Goal: Task Accomplishment & Management: Complete application form

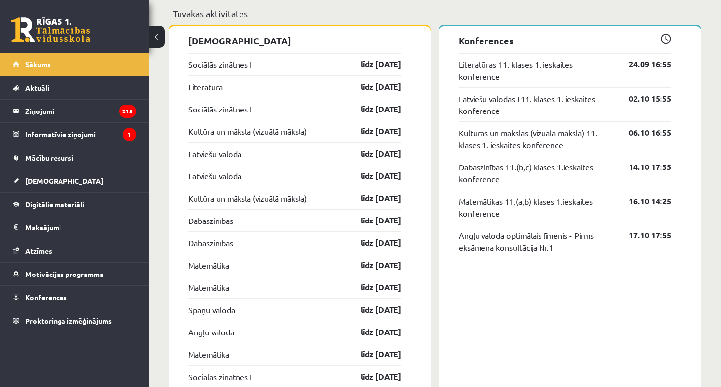
scroll to position [947, 0]
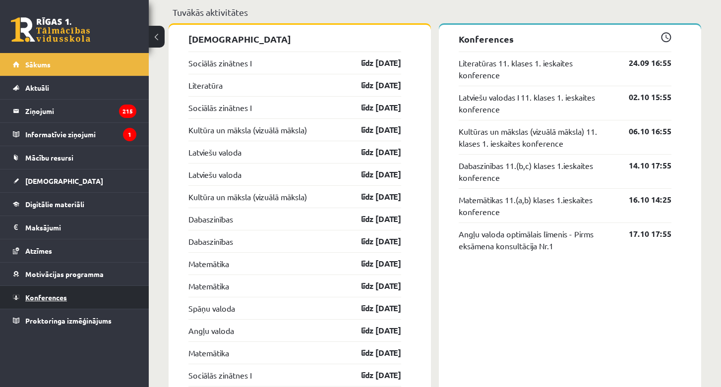
click at [59, 302] on link "Konferences" at bounding box center [74, 297] width 123 height 23
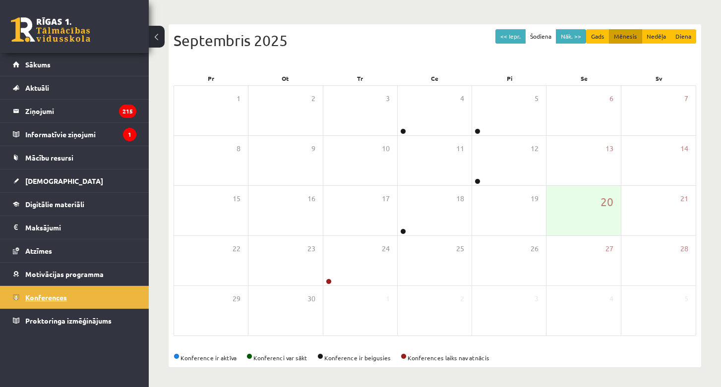
scroll to position [86, 0]
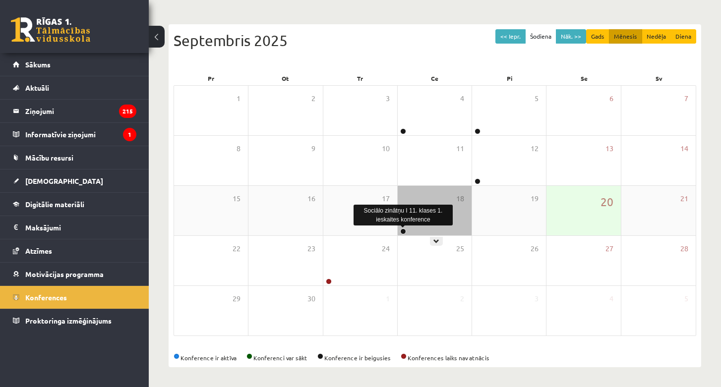
click at [402, 232] on link at bounding box center [403, 232] width 6 height 6
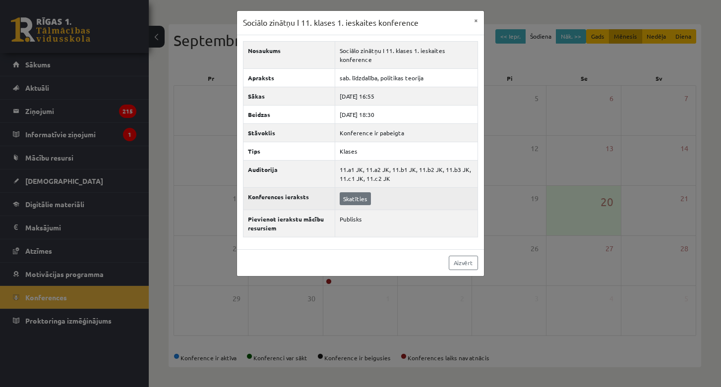
click at [352, 192] on link "Skatīties" at bounding box center [355, 198] width 31 height 13
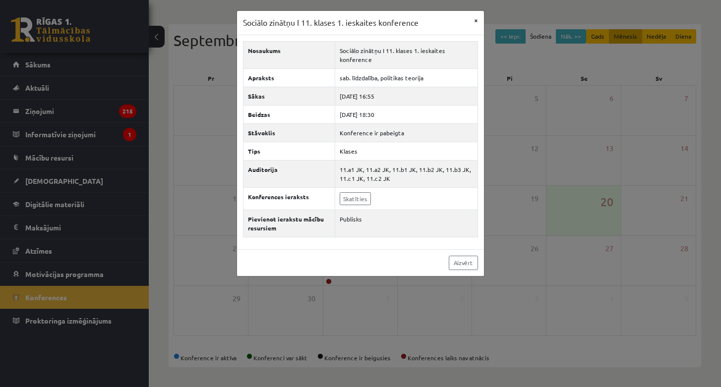
click at [476, 20] on button "×" at bounding box center [476, 20] width 16 height 19
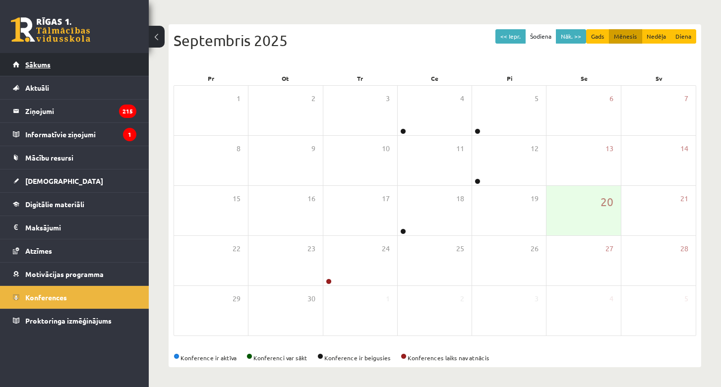
click at [57, 71] on link "Sākums" at bounding box center [74, 64] width 123 height 23
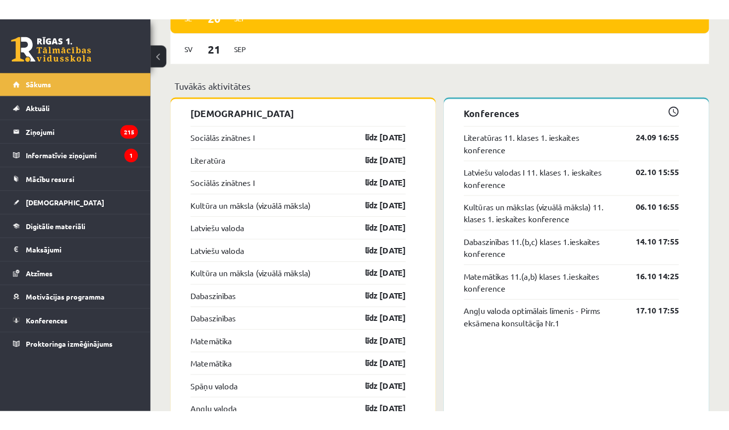
scroll to position [913, 0]
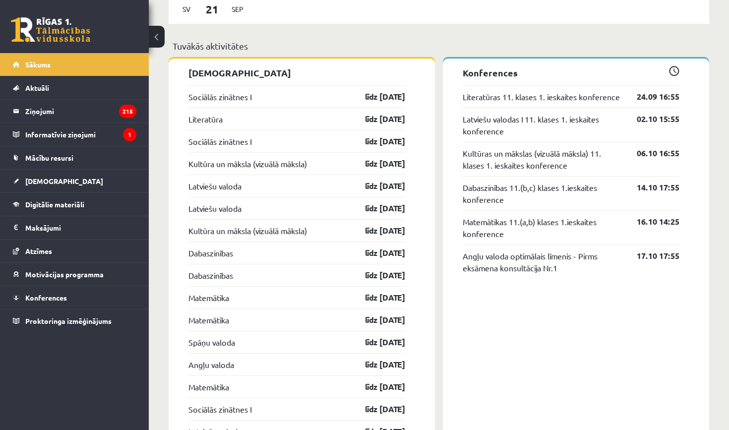
drag, startPoint x: 112, startPoint y: 0, endPoint x: 125, endPoint y: 4, distance: 14.3
click at [125, 8] on div "0 Dāvanas 464 mP 184 xp" at bounding box center [74, 26] width 149 height 53
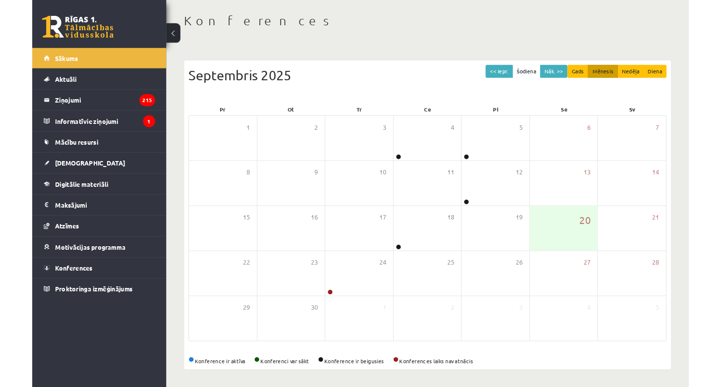
scroll to position [44, 0]
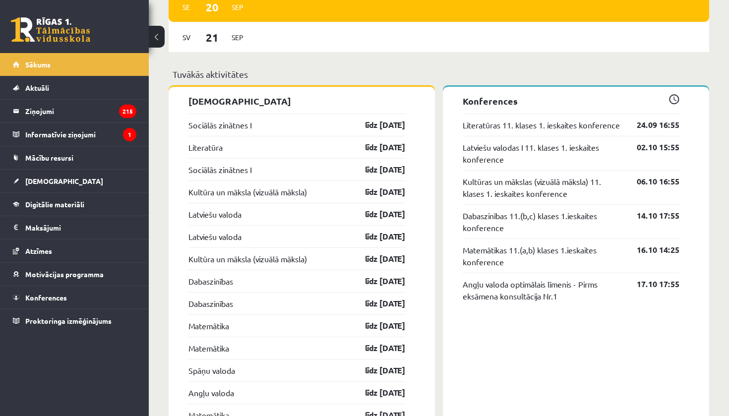
scroll to position [896, 0]
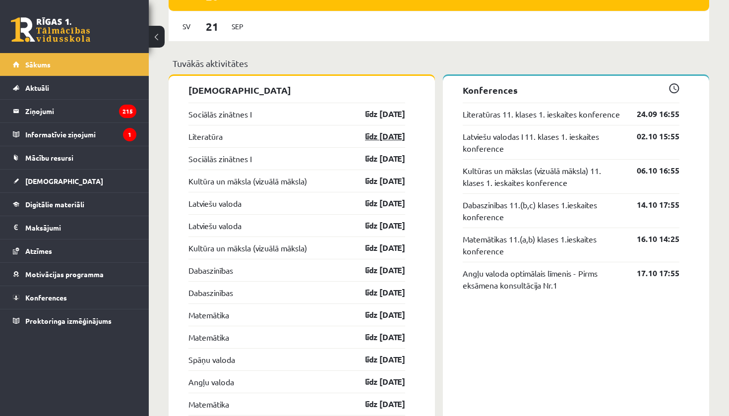
click at [383, 135] on link "līdz [DATE]" at bounding box center [377, 136] width 58 height 12
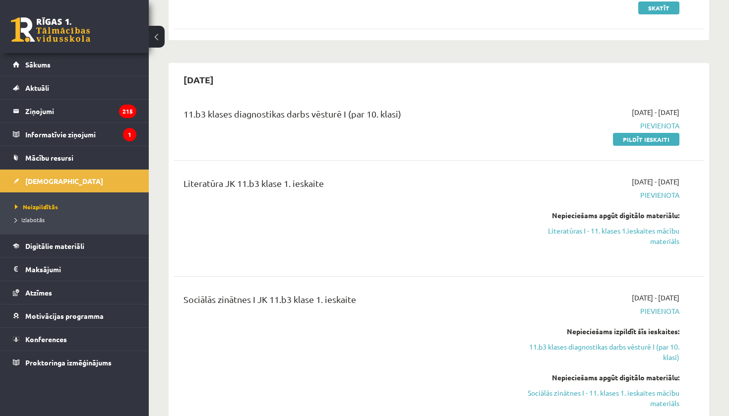
scroll to position [168, 0]
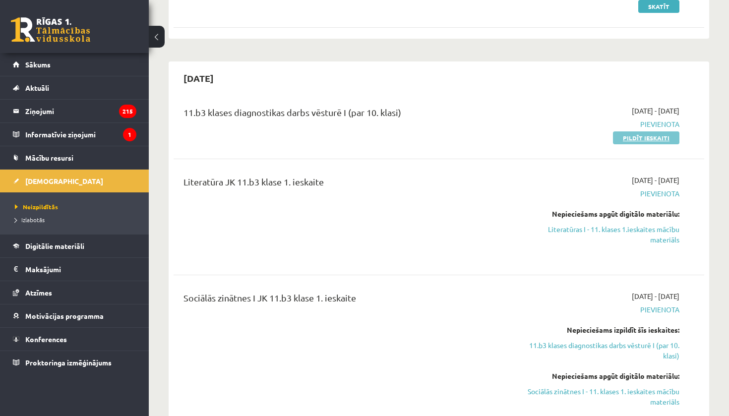
click at [655, 141] on link "Pildīt ieskaiti" at bounding box center [646, 137] width 66 height 13
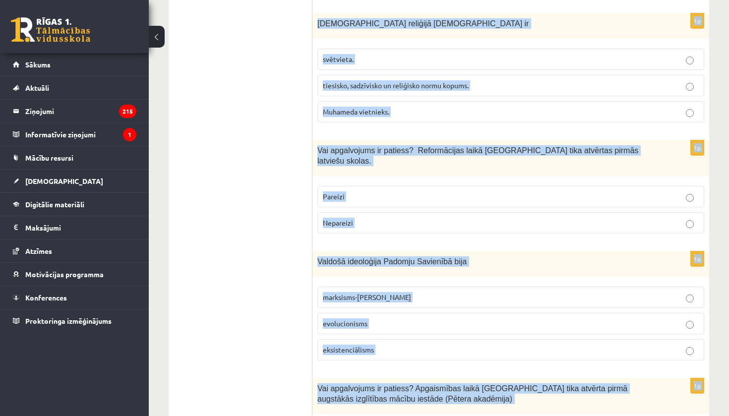
scroll to position [3379, 0]
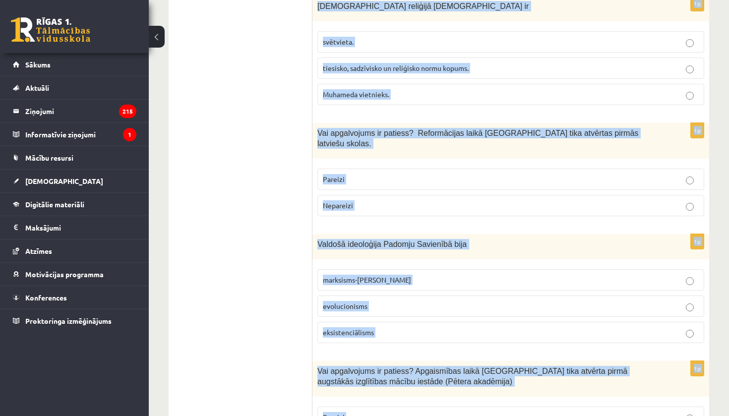
drag, startPoint x: 317, startPoint y: 196, endPoint x: 543, endPoint y: 416, distance: 314.9
copy form "Vai apgalvojums ir patiess? 20. gs. sākumā starp Eiropas valstīm nebija nekādu …"
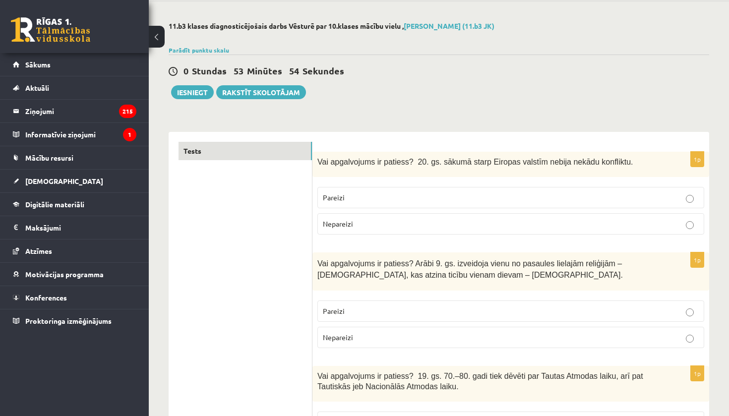
scroll to position [32, 0]
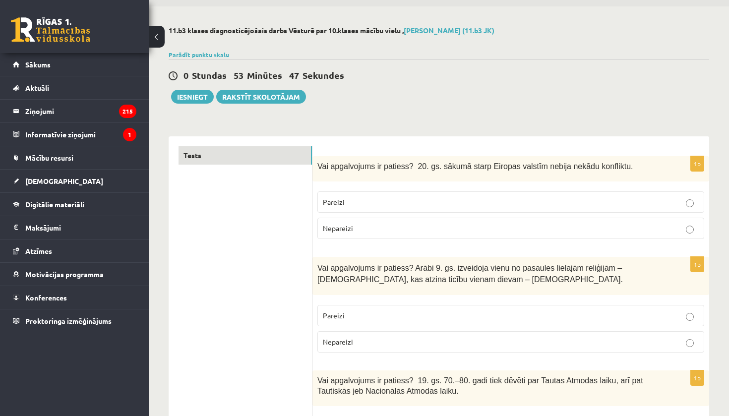
click at [447, 232] on p "Nepareizi" at bounding box center [511, 228] width 376 height 10
click at [468, 348] on label "Nepareizi" at bounding box center [510, 341] width 387 height 21
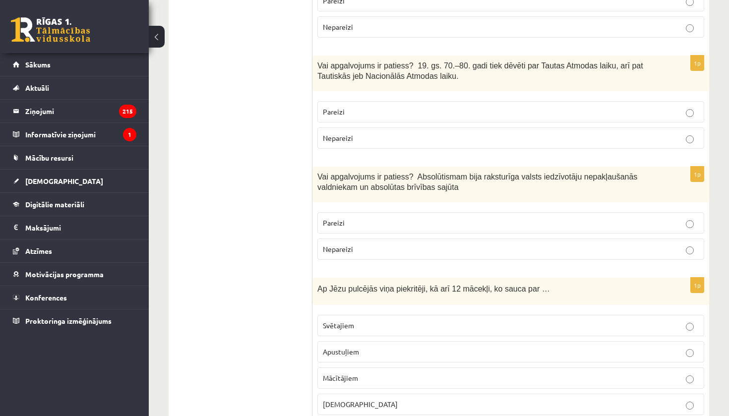
scroll to position [372, 0]
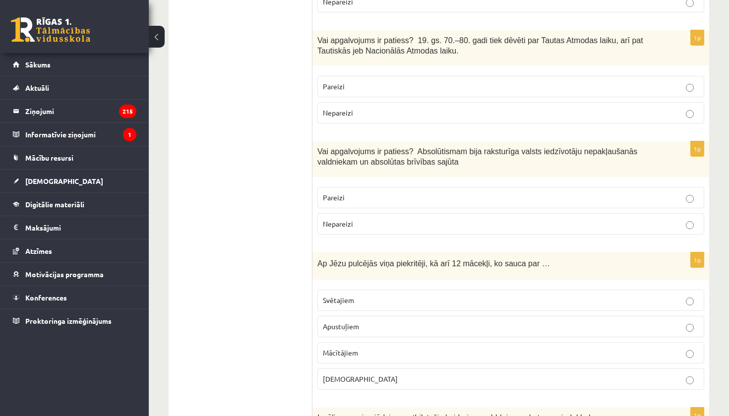
click at [432, 88] on p "Pareizi" at bounding box center [511, 86] width 376 height 10
click at [380, 226] on p "Nepareizi" at bounding box center [511, 224] width 376 height 10
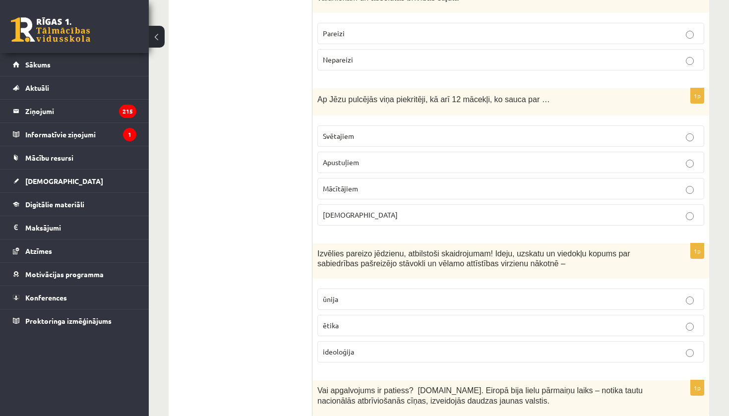
scroll to position [537, 0]
click at [400, 163] on p "Apustuļiem" at bounding box center [511, 162] width 376 height 10
click at [360, 351] on p "ideoloģija" at bounding box center [511, 351] width 376 height 10
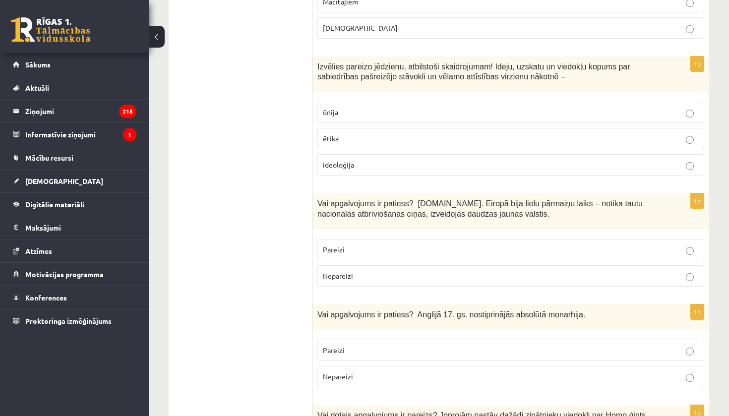
scroll to position [729, 0]
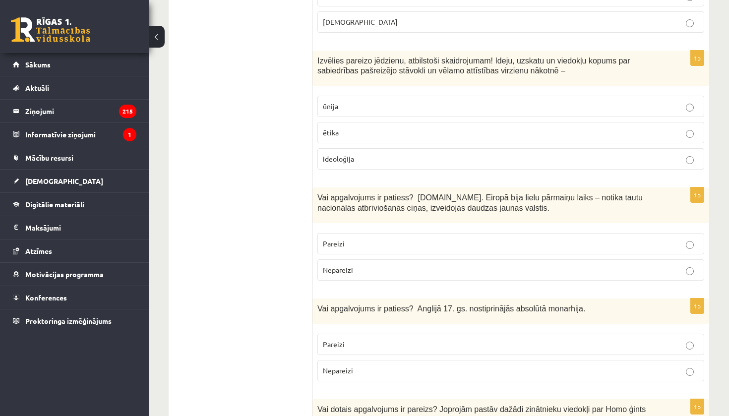
click at [387, 239] on p "Pareizi" at bounding box center [511, 244] width 376 height 10
click at [385, 365] on p "Nepareizi" at bounding box center [511, 370] width 376 height 10
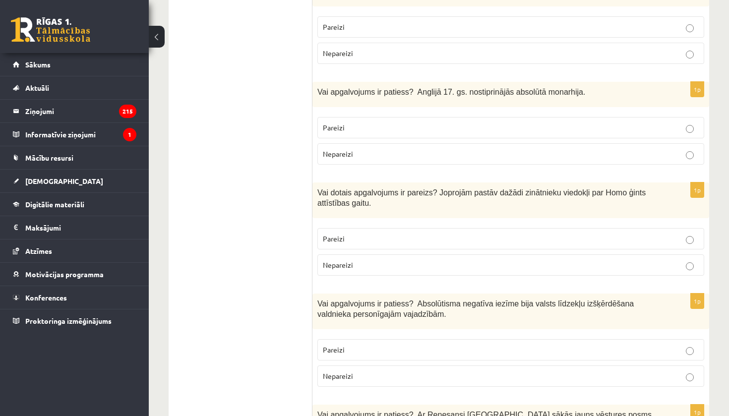
scroll to position [957, 0]
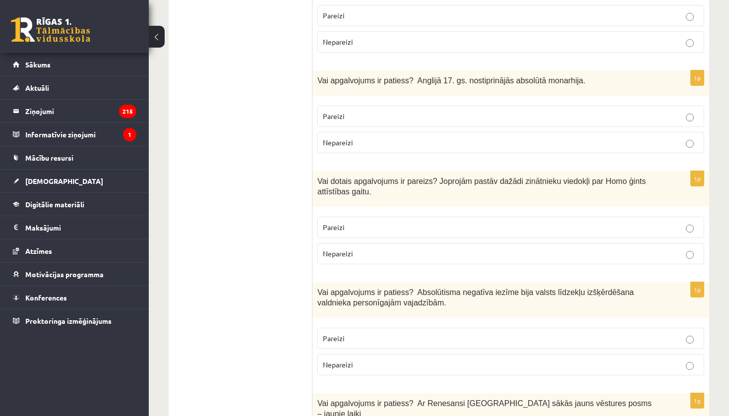
click at [406, 227] on p "Pareizi" at bounding box center [511, 227] width 376 height 10
click at [364, 338] on p "Pareizi" at bounding box center [511, 338] width 376 height 10
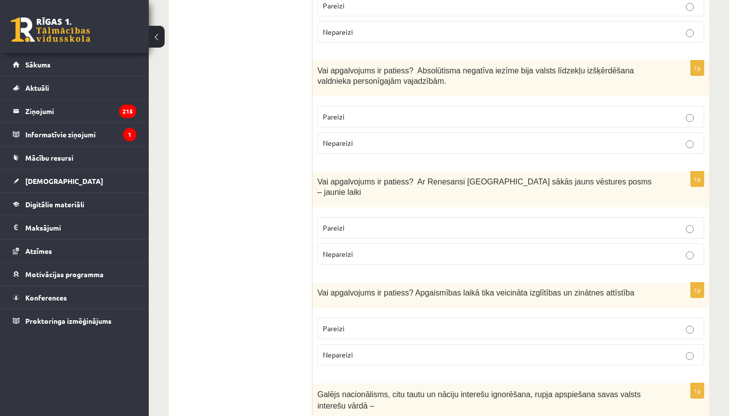
scroll to position [1185, 0]
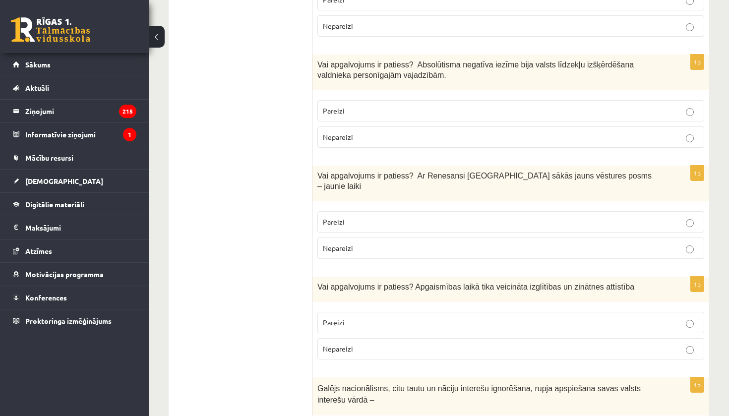
click at [402, 217] on p "Pareizi" at bounding box center [511, 222] width 376 height 10
click at [377, 317] on p "Pareizi" at bounding box center [511, 322] width 376 height 10
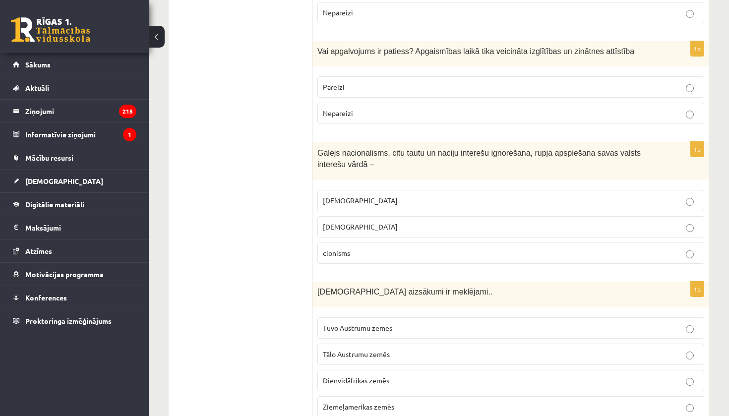
scroll to position [1422, 0]
click at [349, 194] on span "šovinisms" at bounding box center [360, 198] width 75 height 9
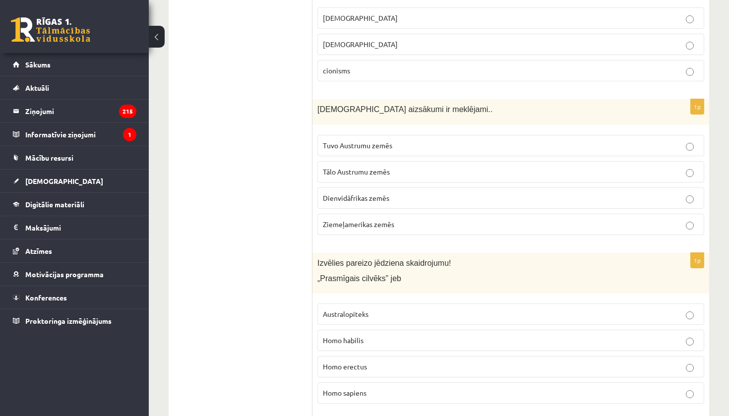
scroll to position [1605, 0]
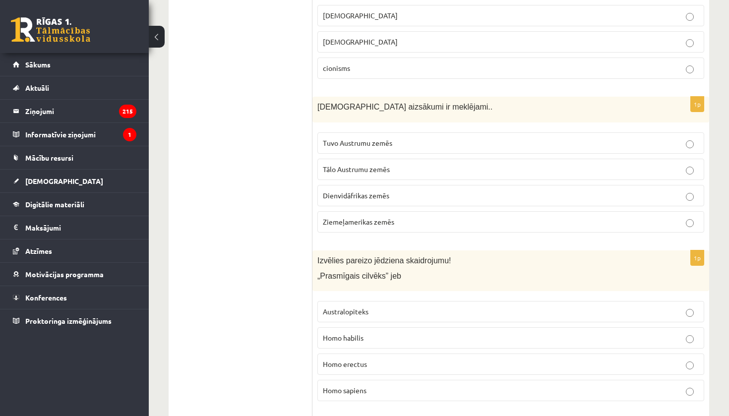
click at [387, 138] on span "Tuvo Austrumu zemēs" at bounding box center [357, 142] width 69 height 9
click at [414, 333] on p "Homo habilis" at bounding box center [511, 338] width 376 height 10
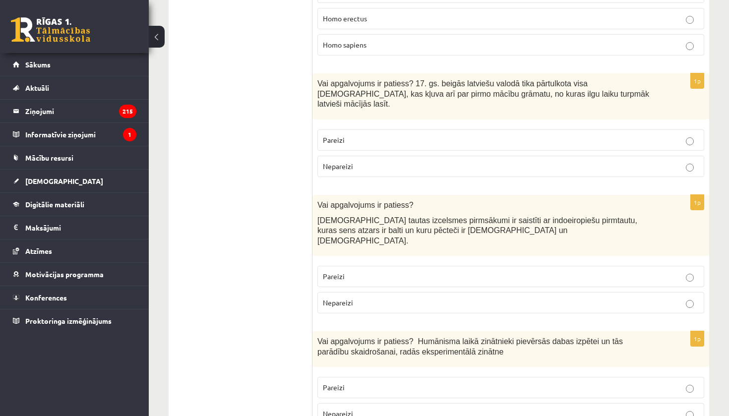
scroll to position [1951, 0]
click at [386, 134] on p "Pareizi" at bounding box center [511, 139] width 376 height 10
click at [352, 265] on label "Pareizi" at bounding box center [510, 275] width 387 height 21
click at [342, 382] on span "Pareizi" at bounding box center [334, 386] width 22 height 9
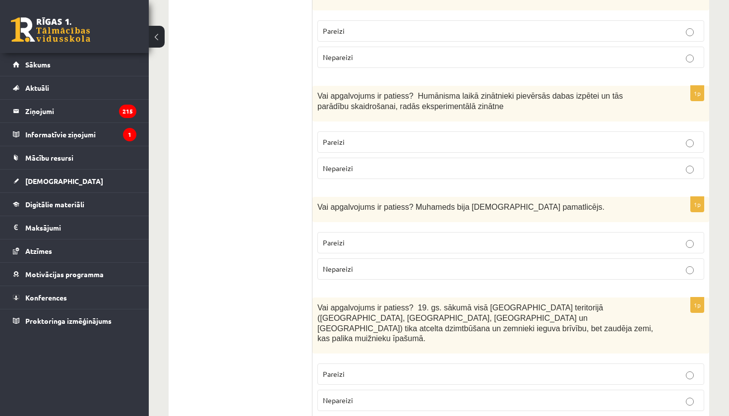
scroll to position [2198, 0]
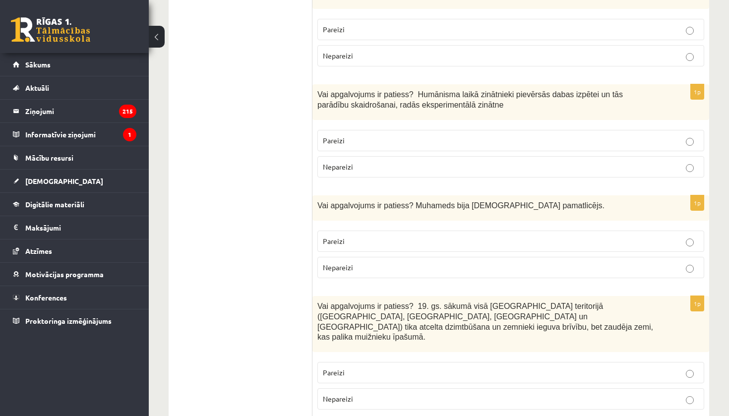
click at [441, 236] on p "Pareizi" at bounding box center [511, 241] width 376 height 10
click at [380, 394] on p "Nepareizi" at bounding box center [511, 399] width 376 height 10
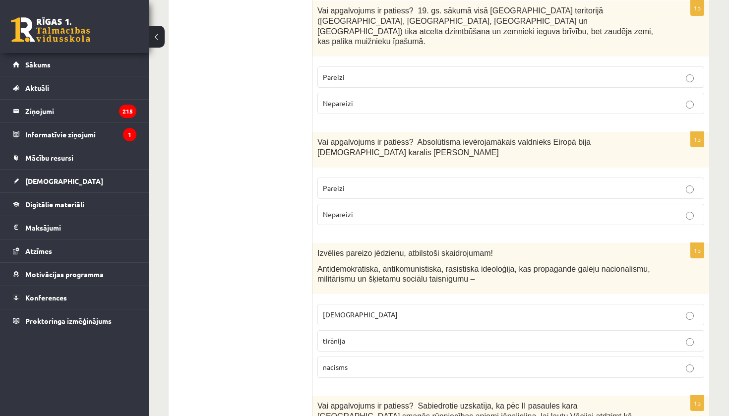
scroll to position [2494, 0]
click at [372, 182] on p "Pareizi" at bounding box center [511, 187] width 376 height 10
click at [348, 308] on p "fašisms" at bounding box center [511, 313] width 376 height 10
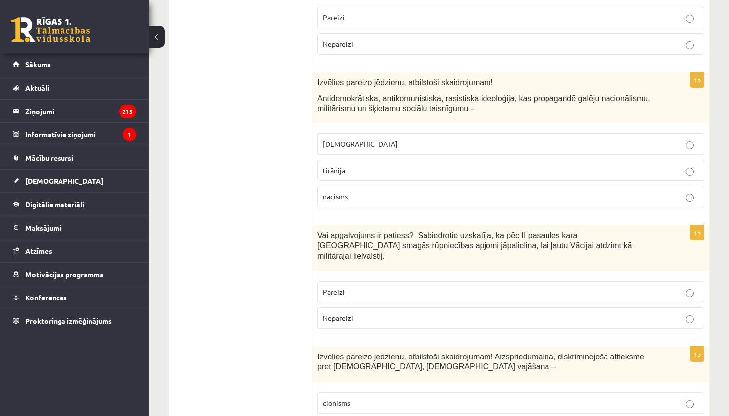
scroll to position [2704, 0]
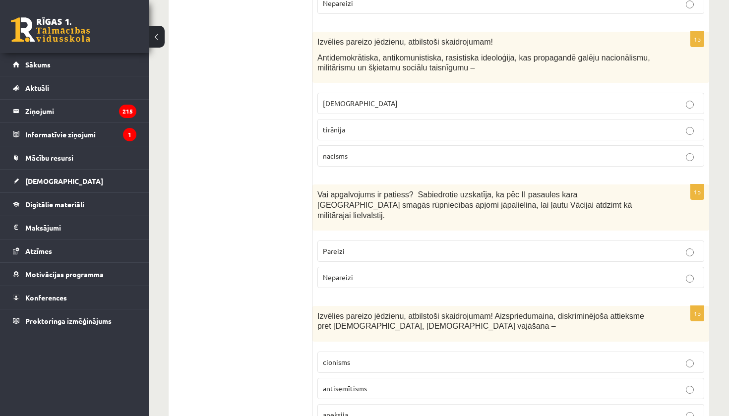
click at [336, 273] on span "Nepareizi" at bounding box center [338, 277] width 30 height 9
click at [361, 378] on label "antisemītisms" at bounding box center [510, 388] width 387 height 21
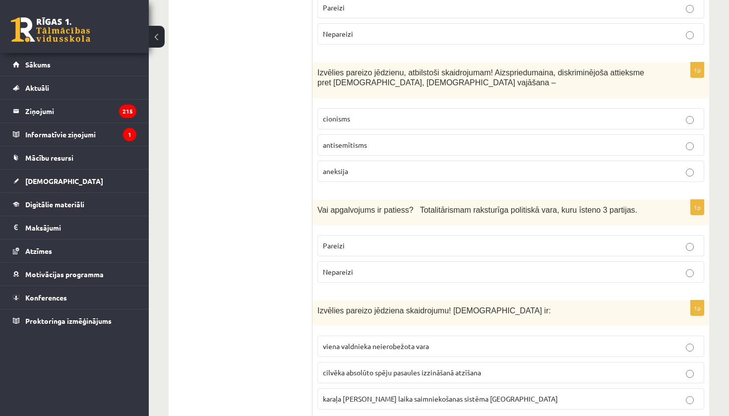
scroll to position [2952, 0]
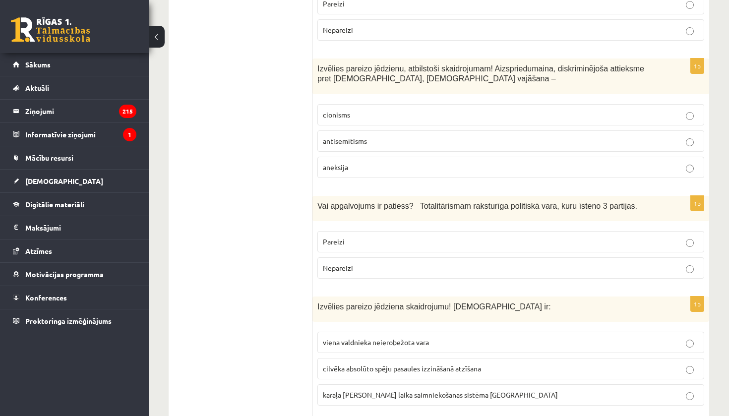
click at [344, 263] on span "Nepareizi" at bounding box center [338, 267] width 30 height 9
click at [380, 338] on span "viena valdnieka neierobežota vara" at bounding box center [376, 342] width 106 height 9
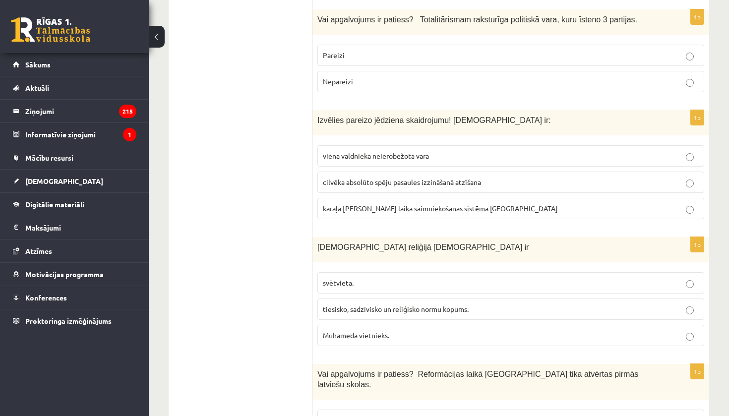
scroll to position [3171, 0]
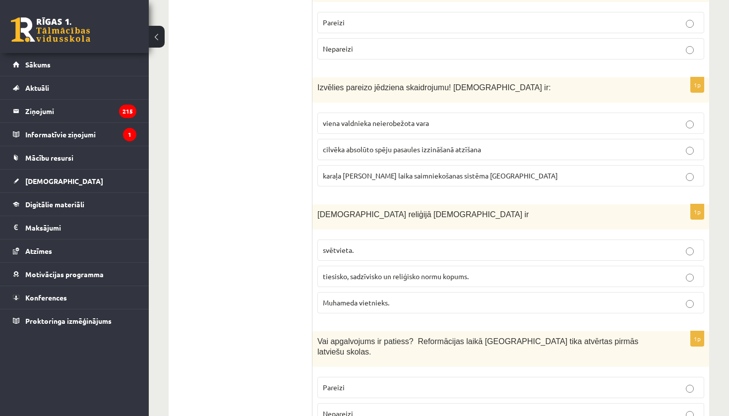
click at [356, 272] on span "tiesisko, sadzīvisko un reliģisko normu kopums." at bounding box center [396, 276] width 146 height 9
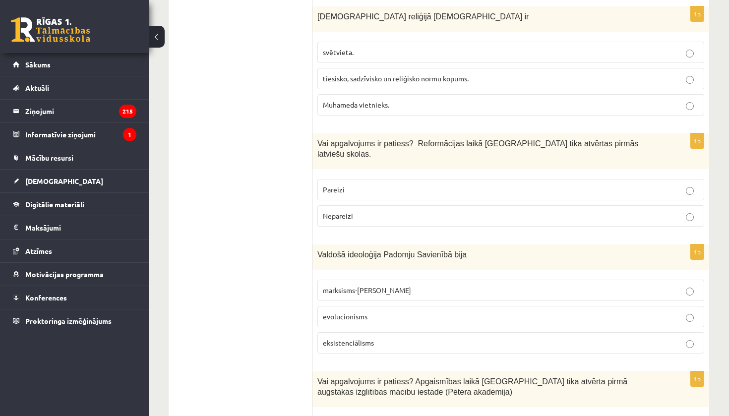
scroll to position [3380, 0]
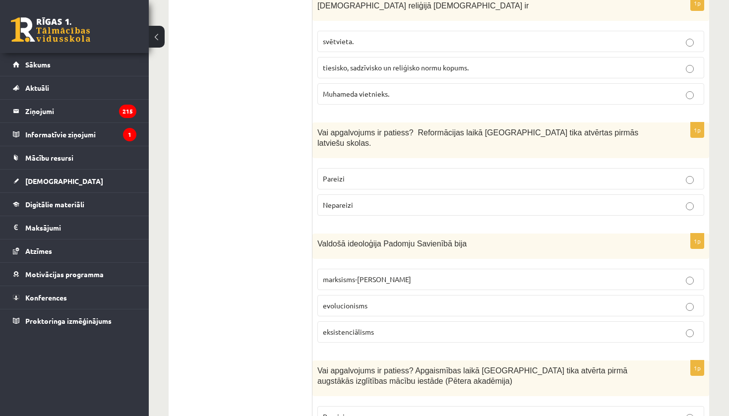
click at [393, 168] on label "Pareizi" at bounding box center [510, 178] width 387 height 21
click at [354, 274] on p "marksisms-ļeņinisms" at bounding box center [511, 279] width 376 height 10
click at [350, 412] on p "Pareizi" at bounding box center [511, 417] width 376 height 10
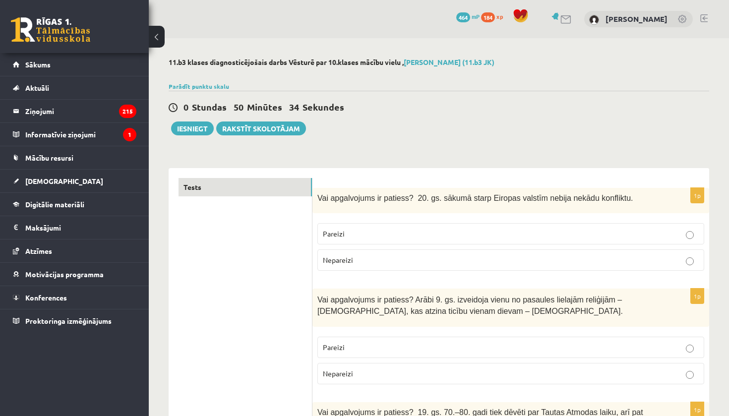
scroll to position [0, 0]
click at [343, 291] on div "Vai apgalvojums ir patiess? Arābi 9. gs. izveidoja vienu no pasaules lielajām r…" at bounding box center [510, 308] width 397 height 38
click at [195, 128] on button "Iesniegt" at bounding box center [192, 128] width 43 height 14
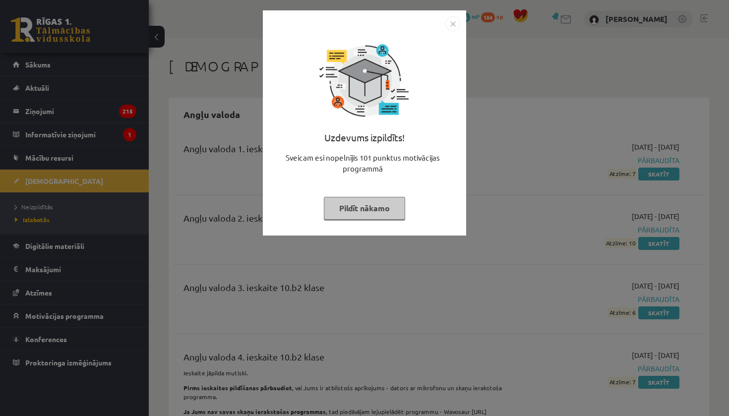
click at [447, 23] on img "Close" at bounding box center [452, 23] width 15 height 15
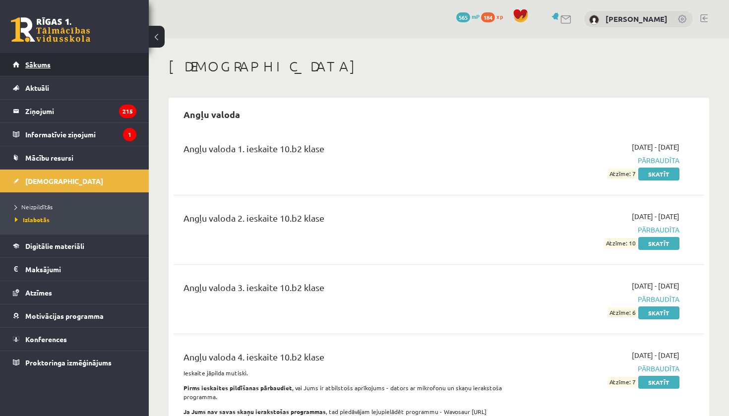
click at [47, 65] on span "Sākums" at bounding box center [37, 64] width 25 height 9
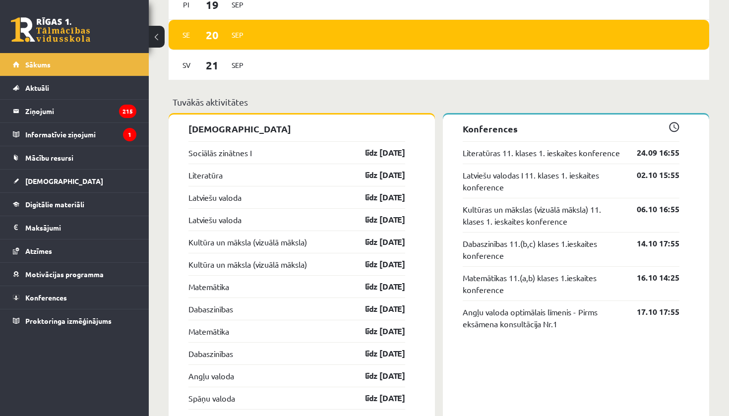
scroll to position [862, 0]
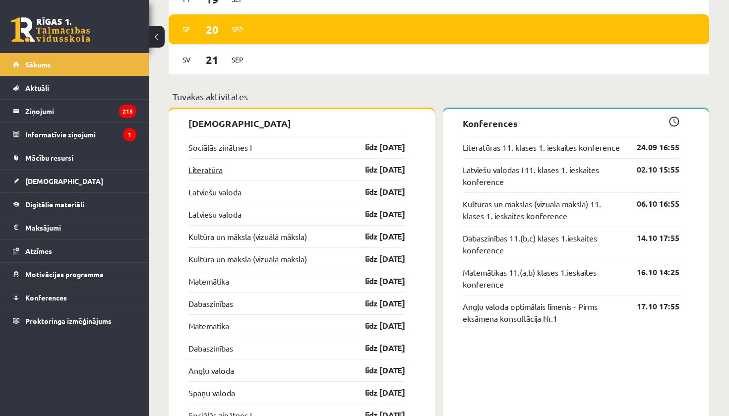
click at [220, 171] on link "Literatūra" at bounding box center [205, 170] width 34 height 12
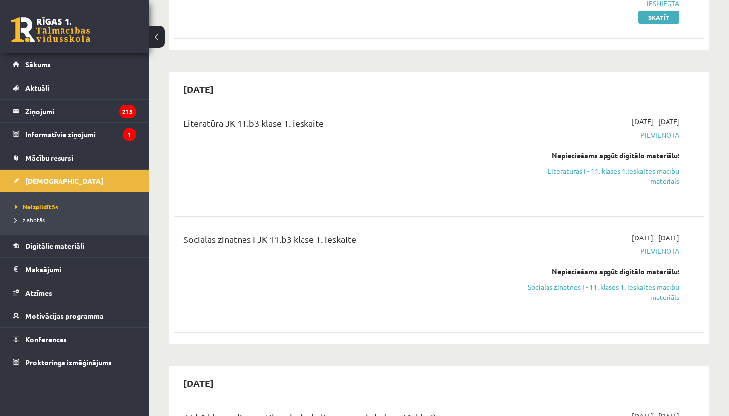
scroll to position [139, 0]
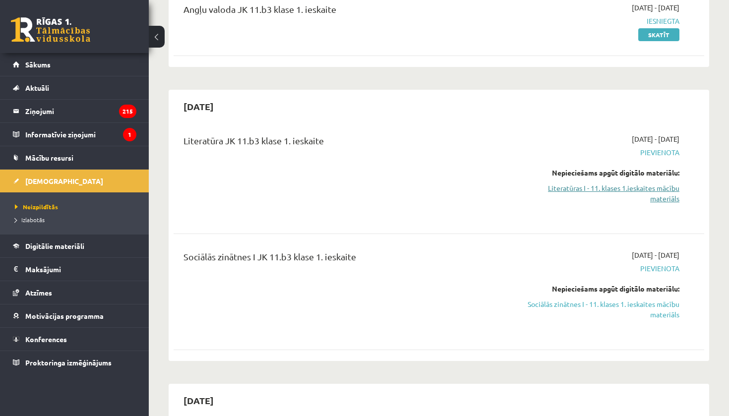
click at [632, 186] on link "Literatūras I - 11. klases 1.ieskaites mācību materiāls" at bounding box center [601, 193] width 155 height 21
click at [578, 189] on link "Literatūras I - 11. klases 1.ieskaites mācību materiāls" at bounding box center [601, 193] width 155 height 21
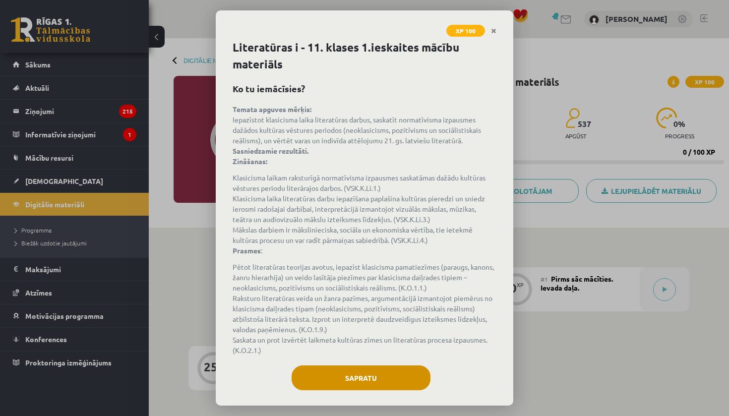
click at [398, 381] on button "Sapratu" at bounding box center [361, 377] width 139 height 25
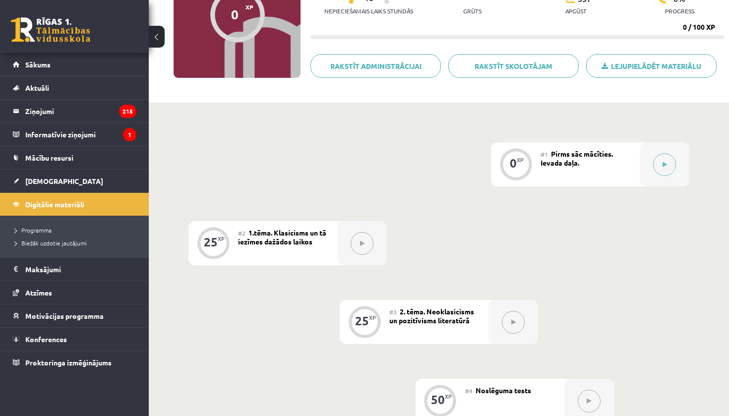
scroll to position [121, 0]
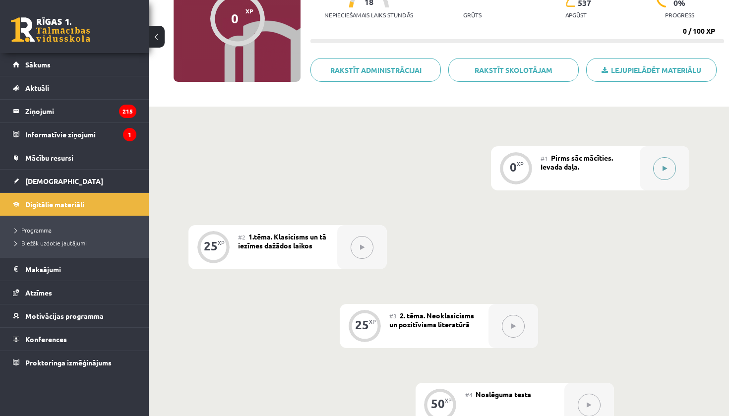
click at [666, 171] on icon at bounding box center [664, 169] width 4 height 6
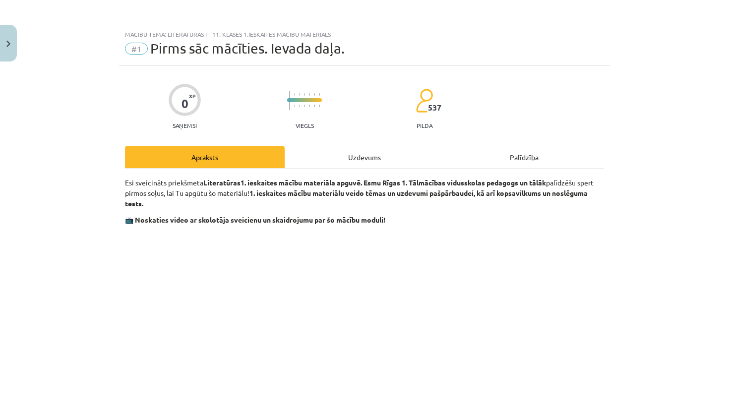
click at [630, 196] on div "Mācību tēma: Literatūras i - 11. klases 1.ieskaites mācību materiāls #1 Pirms s…" at bounding box center [364, 208] width 729 height 416
drag, startPoint x: 728, startPoint y: 43, endPoint x: 638, endPoint y: 92, distance: 103.4
click at [639, 94] on div "Mācību tēma: Literatūras i - 11. klases 1.ieskaites mācību materiāls #1 Pirms s…" at bounding box center [364, 208] width 729 height 416
drag, startPoint x: 649, startPoint y: 42, endPoint x: 658, endPoint y: 114, distance: 72.5
click at [658, 114] on div "Mācību tēma: Literatūras i - 11. klases 1.ieskaites mācību materiāls #1 Pirms s…" at bounding box center [364, 208] width 729 height 416
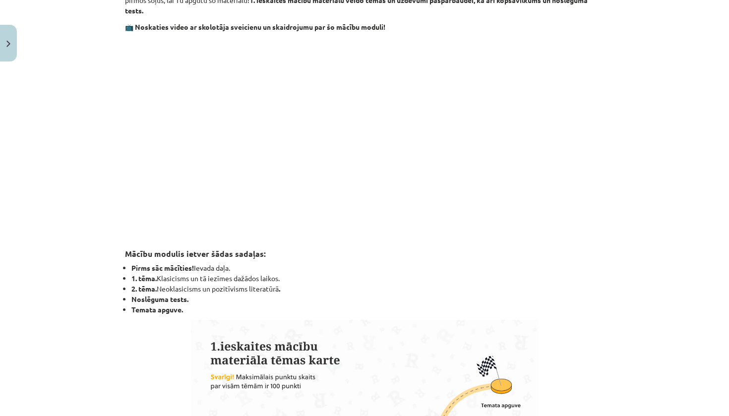
scroll to position [622, 0]
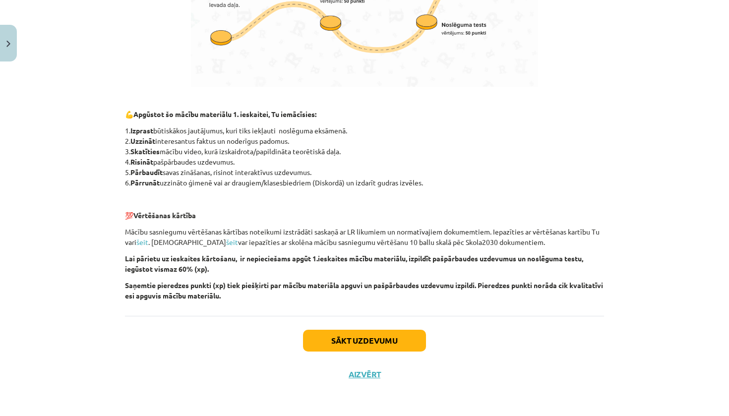
click at [393, 332] on button "Sākt uzdevumu" at bounding box center [364, 341] width 123 height 22
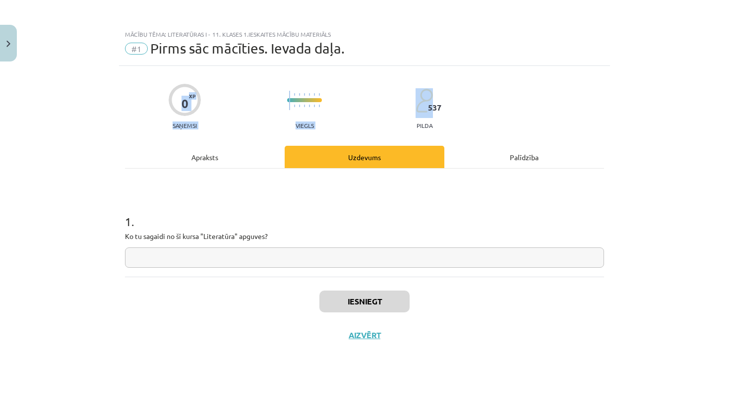
scroll to position [0, 0]
click at [393, 263] on input "text" at bounding box center [364, 257] width 479 height 20
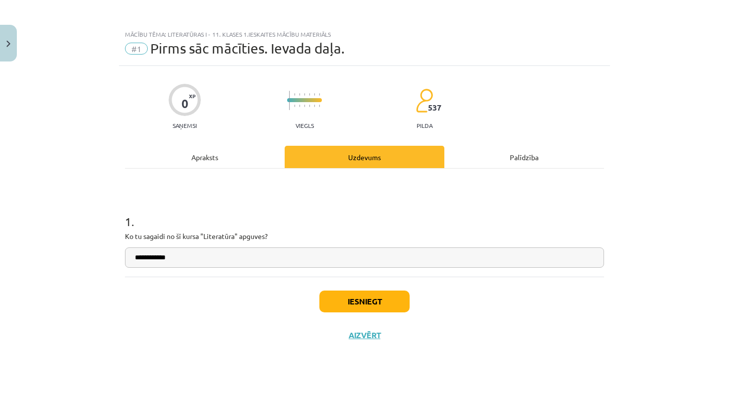
type input "**********"
click at [389, 299] on button "Iesniegt" at bounding box center [364, 302] width 90 height 22
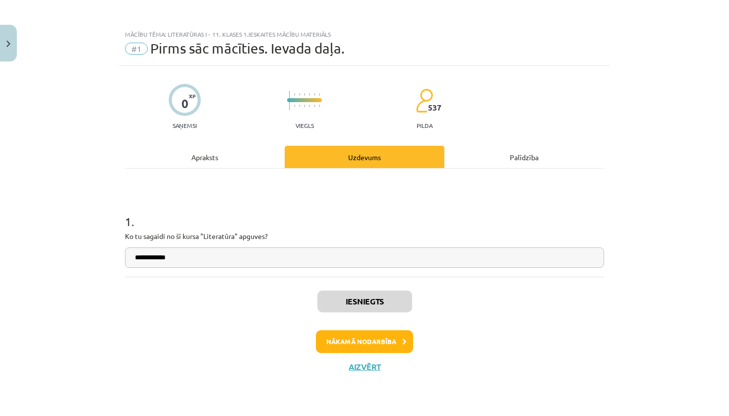
click at [384, 338] on button "Nākamā nodarbība" at bounding box center [364, 341] width 97 height 23
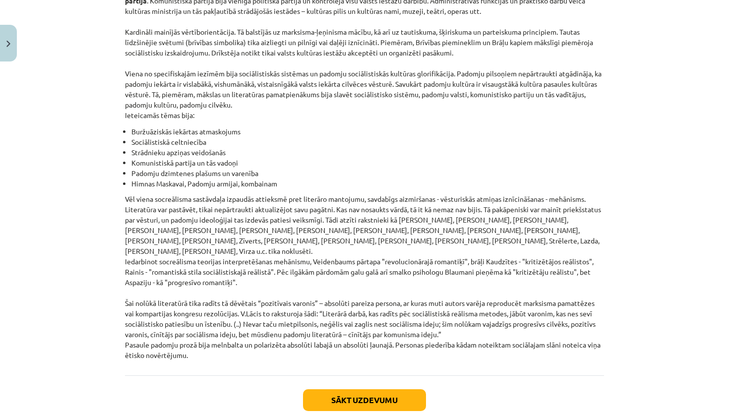
scroll to position [2222, 0]
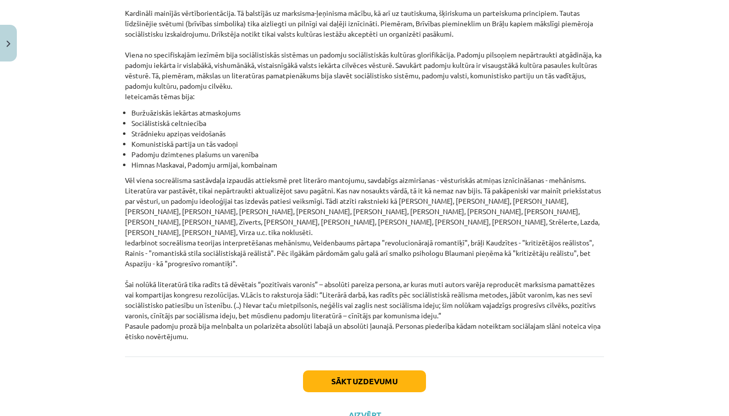
click at [391, 370] on button "Sākt uzdevumu" at bounding box center [364, 381] width 123 height 22
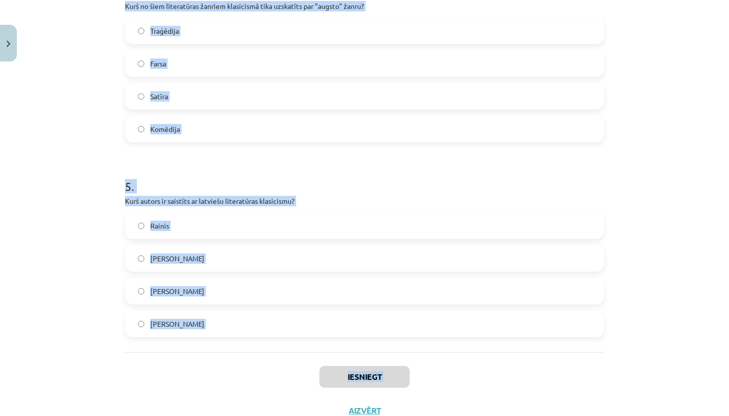
scroll to position [820, 0]
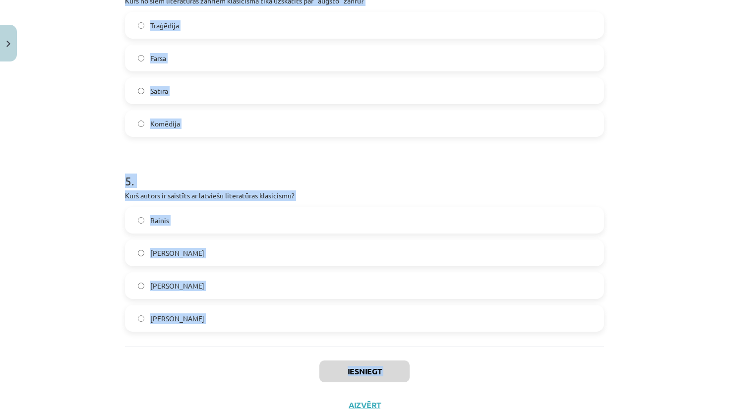
drag, startPoint x: 126, startPoint y: 118, endPoint x: 243, endPoint y: 323, distance: 236.5
copy form "1 . Kas klasicismā bija galvenais mākslas darba mērķis? Izklaidēt publiku Iztei…"
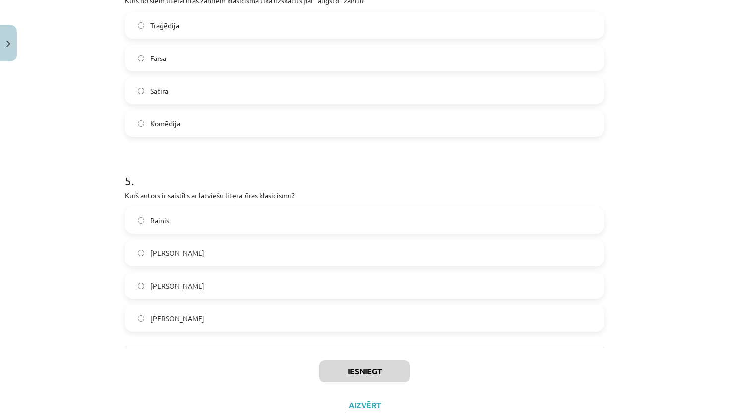
click at [698, 136] on div "Mācību tēma: Literatūras i - 11. klases 1.ieskaites mācību materiāls #2 1.tēma.…" at bounding box center [364, 208] width 729 height 416
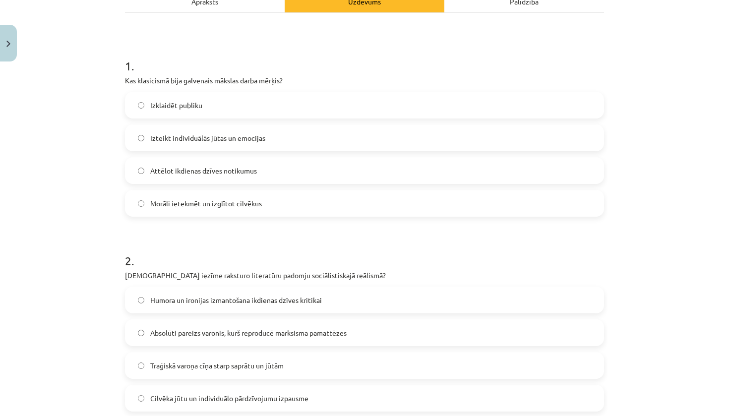
scroll to position [159, 0]
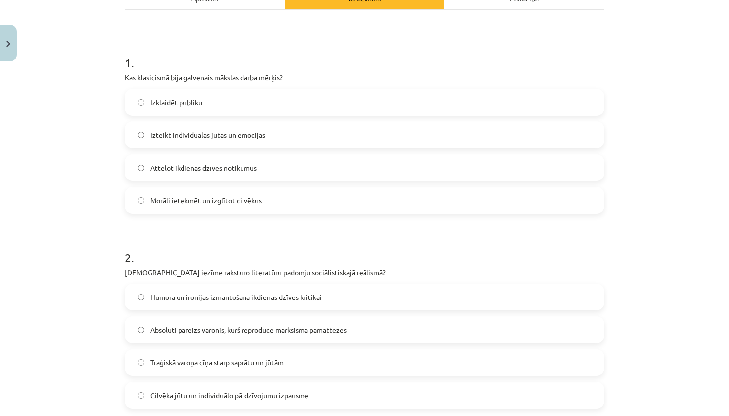
click at [353, 199] on label "Morāli ietekmēt un izglītot cilvēkus" at bounding box center [364, 200] width 477 height 25
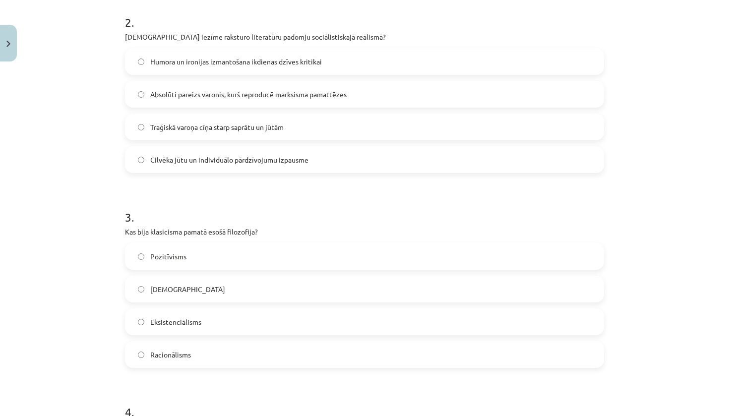
scroll to position [396, 0]
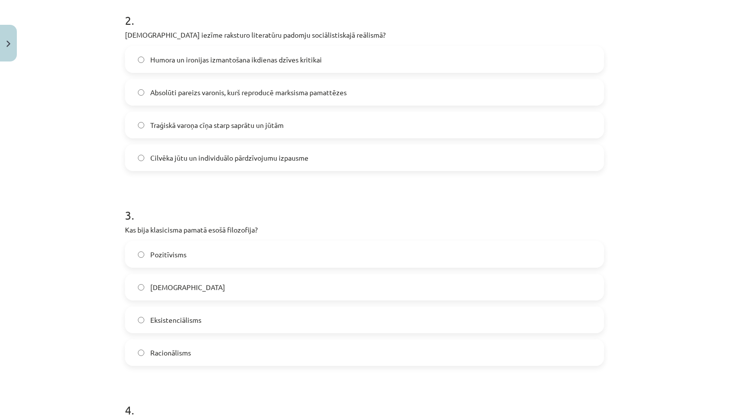
click at [229, 91] on span "Absolūti pareizs varonis, kurš reproducē marksisma pamattēzes" at bounding box center [248, 92] width 196 height 10
click at [206, 349] on label "Racionālisms" at bounding box center [364, 352] width 477 height 25
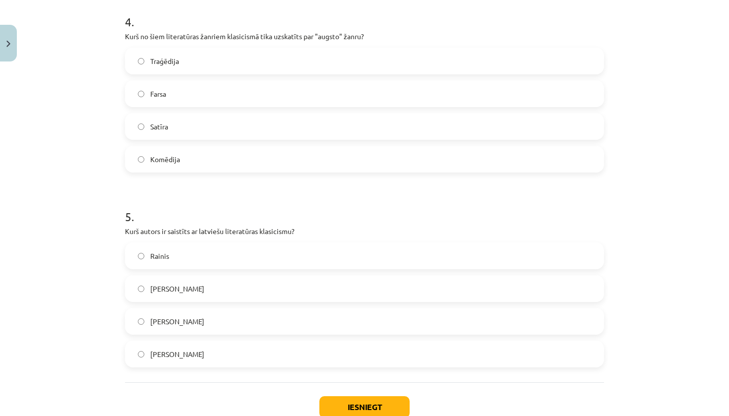
scroll to position [787, 0]
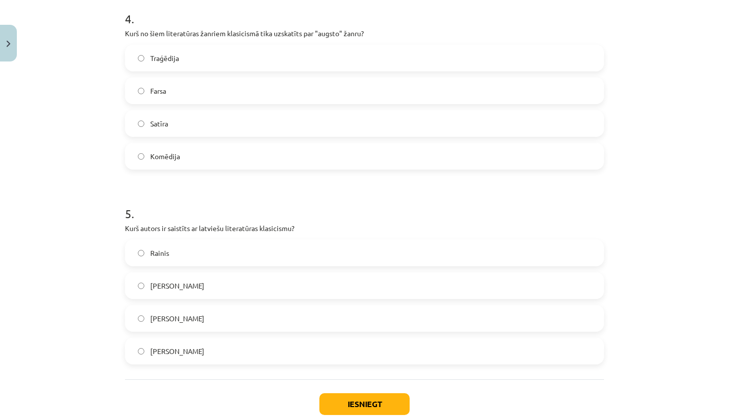
click at [242, 62] on label "Traģēdija" at bounding box center [364, 58] width 477 height 25
click at [191, 323] on span "Kristofers Fīrekers" at bounding box center [177, 318] width 54 height 10
click at [351, 403] on button "Iesniegt" at bounding box center [364, 404] width 90 height 22
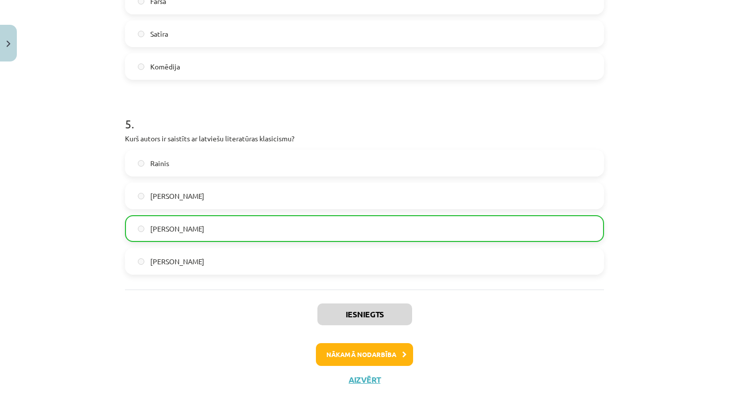
scroll to position [884, 0]
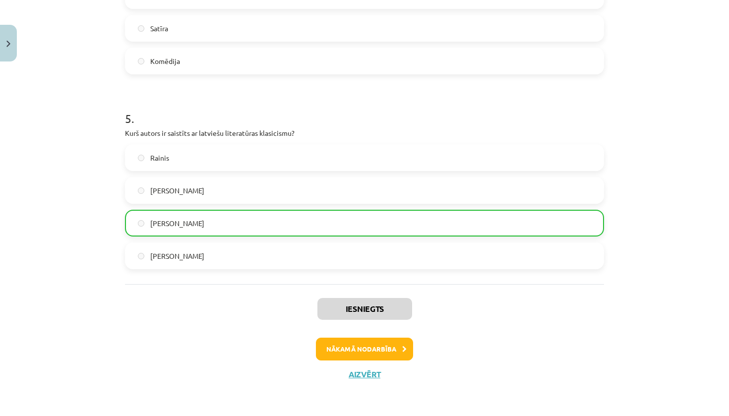
click at [370, 349] on button "Nākamā nodarbība" at bounding box center [364, 349] width 97 height 23
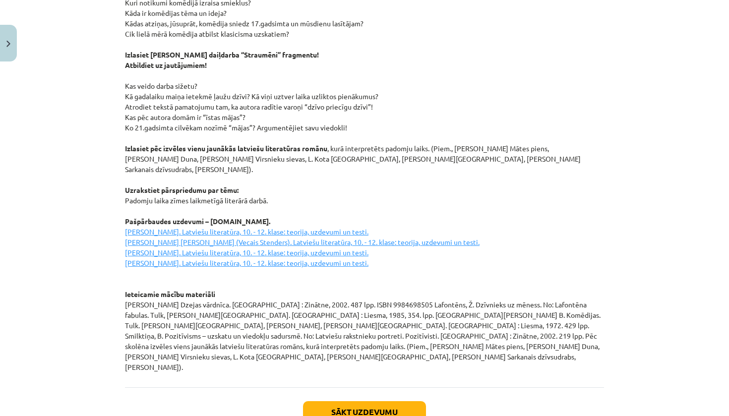
scroll to position [1305, 0]
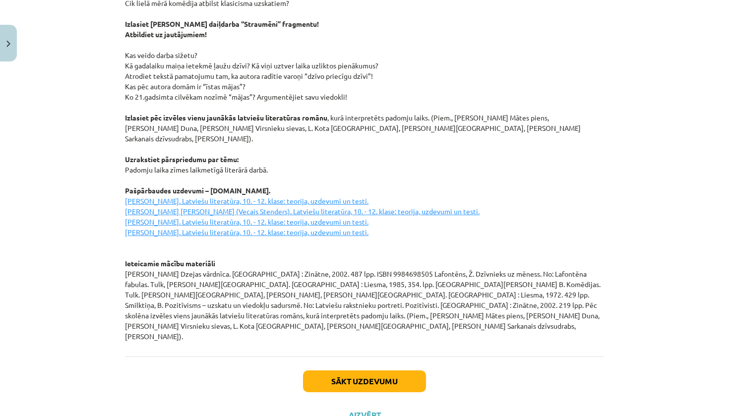
click at [396, 370] on button "Sākt uzdevumu" at bounding box center [364, 381] width 123 height 22
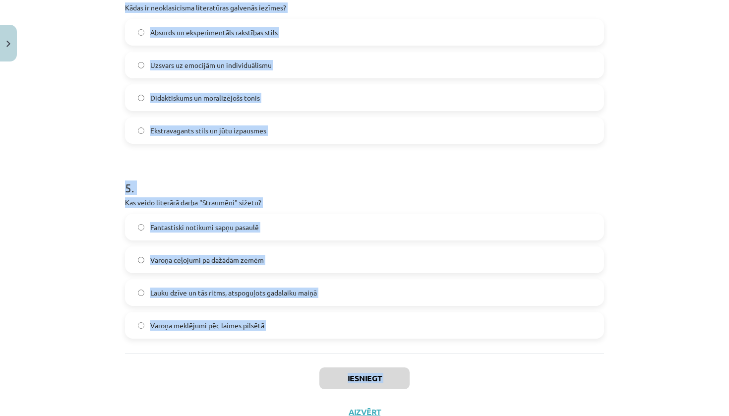
scroll to position [819, 0]
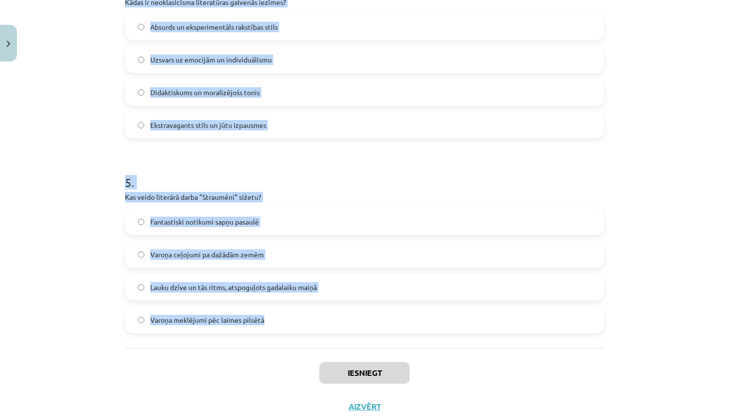
drag, startPoint x: 127, startPoint y: 107, endPoint x: 225, endPoint y: 330, distance: 243.4
copy form "1 . Kāds ir pozitīvisma galvenais princips? Viss ir relatīvs un subjektīvs Zinā…"
click at [630, 228] on div "Mācību tēma: Literatūras i - 11. klases 1.ieskaites mācību materiāls #3 2. tēma…" at bounding box center [364, 208] width 729 height 416
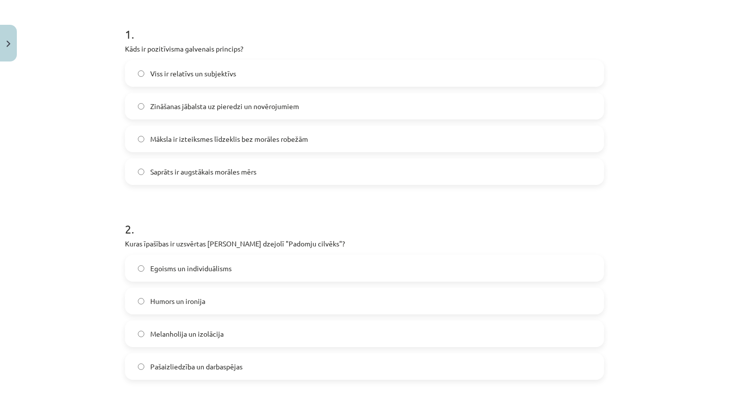
scroll to position [187, 0]
click at [257, 111] on span "Zināšanas jābalsta uz pieredzi un novērojumiem" at bounding box center [224, 106] width 149 height 10
click at [178, 362] on span "Pašaizliedzība un darbaspējas" at bounding box center [196, 366] width 92 height 10
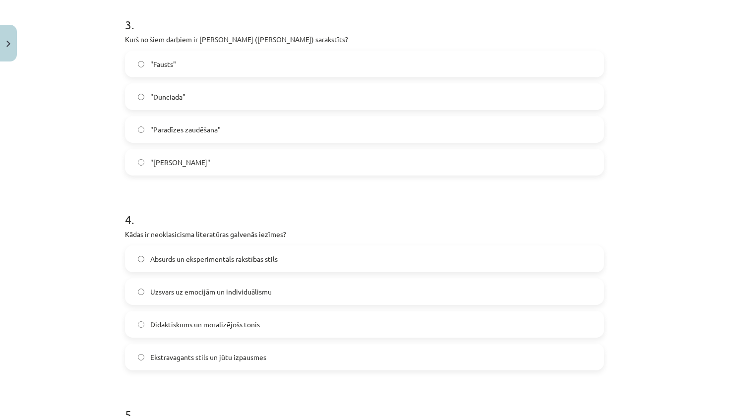
scroll to position [583, 0]
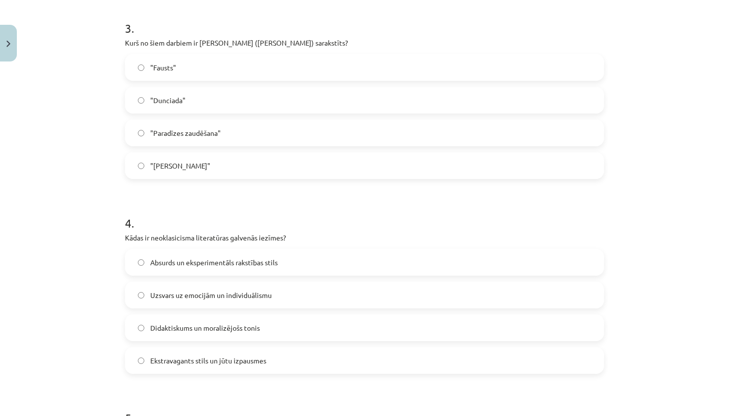
click at [211, 102] on label ""Dunciada"" at bounding box center [364, 100] width 477 height 25
click at [204, 332] on span "Didaktiskums un moralizējošs tonis" at bounding box center [205, 328] width 110 height 10
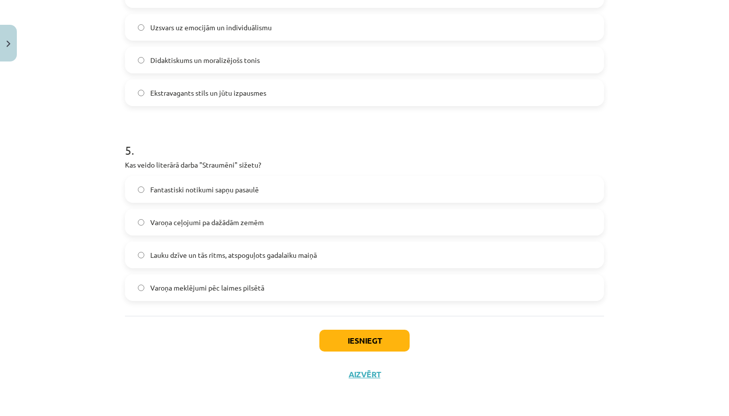
scroll to position [852, 0]
click at [215, 253] on span "Lauku dzīve un tās ritms, atspoguļots gadalaiku maiņā" at bounding box center [233, 255] width 167 height 10
click at [342, 342] on button "Iesniegt" at bounding box center [364, 341] width 90 height 22
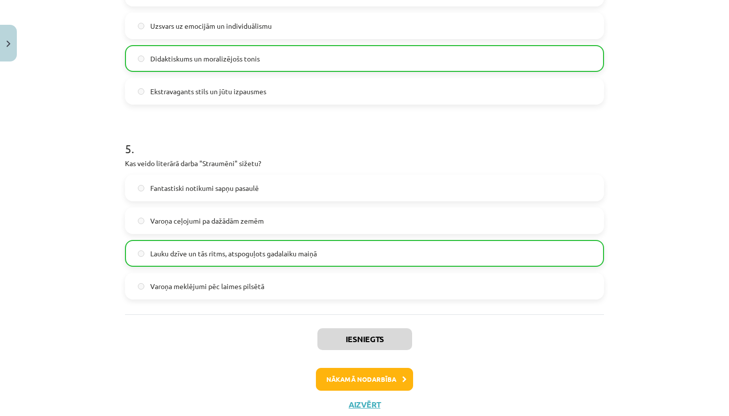
click at [344, 369] on button "Nākamā nodarbība" at bounding box center [364, 379] width 97 height 23
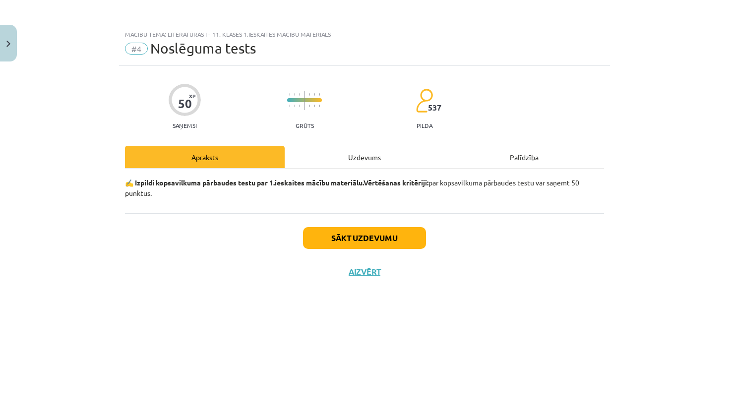
scroll to position [0, 0]
click at [379, 232] on button "Sākt uzdevumu" at bounding box center [364, 238] width 123 height 22
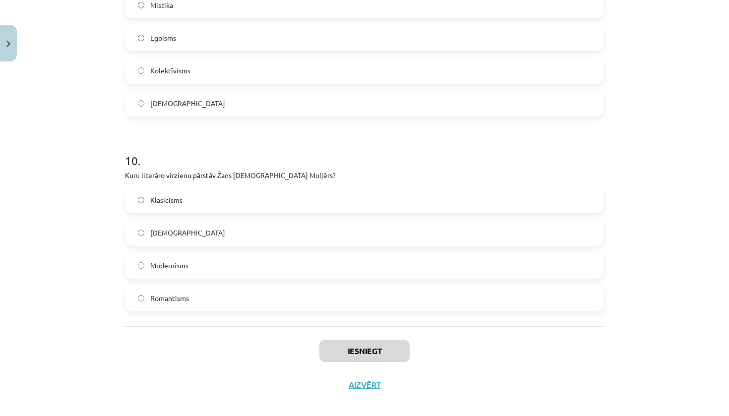
scroll to position [1827, 0]
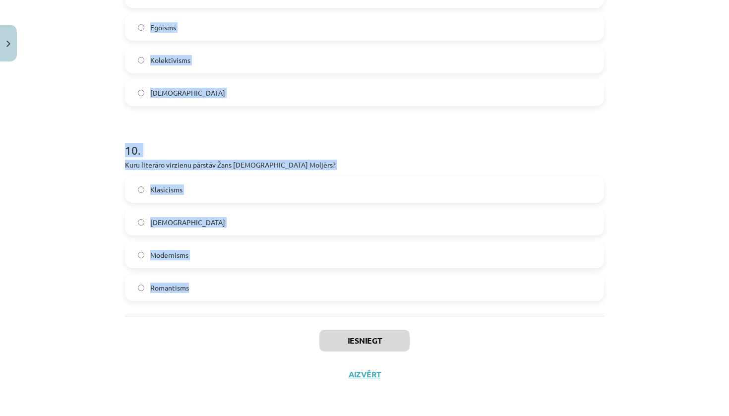
drag, startPoint x: 122, startPoint y: 217, endPoint x: 237, endPoint y: 303, distance: 143.4
copy form "1 . Kāds bija klasicisma traģēdiju iecienītākais temats? Varoņa cīņa starp pien…"
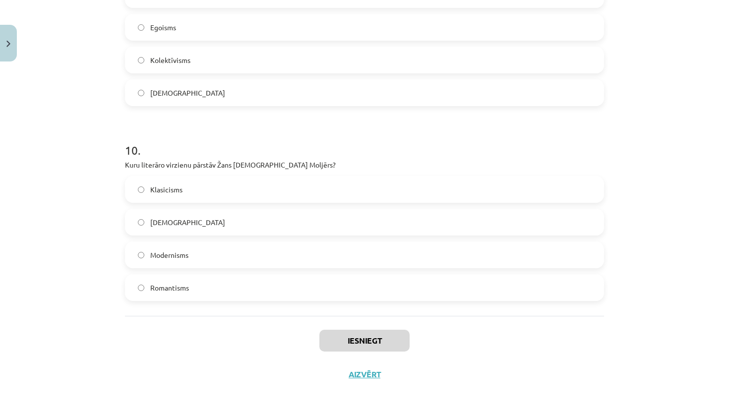
click at [635, 128] on div "Mācību tēma: Literatūras i - 11. klases 1.ieskaites mācību materiāls #4 Noslēgu…" at bounding box center [364, 208] width 729 height 416
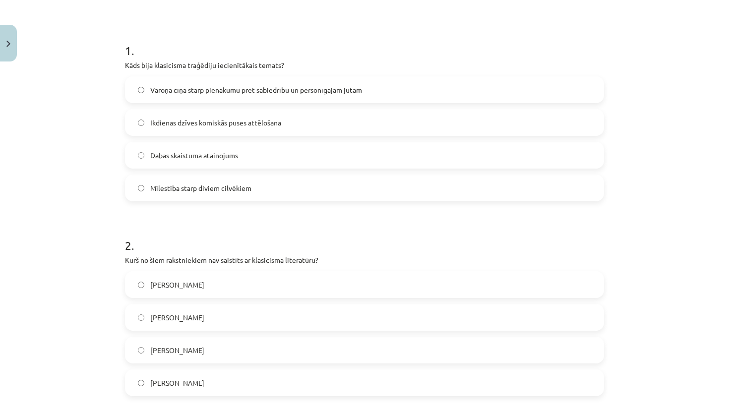
scroll to position [174, 0]
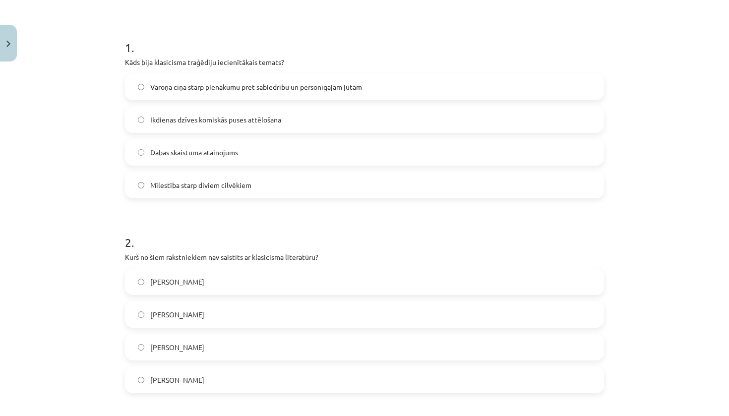
click at [224, 91] on span "Varoņa cīņa starp pienākumu pret sabiedrību un personīgajām jūtām" at bounding box center [256, 87] width 212 height 10
click at [185, 388] on label "Vilis Lācis" at bounding box center [364, 379] width 477 height 25
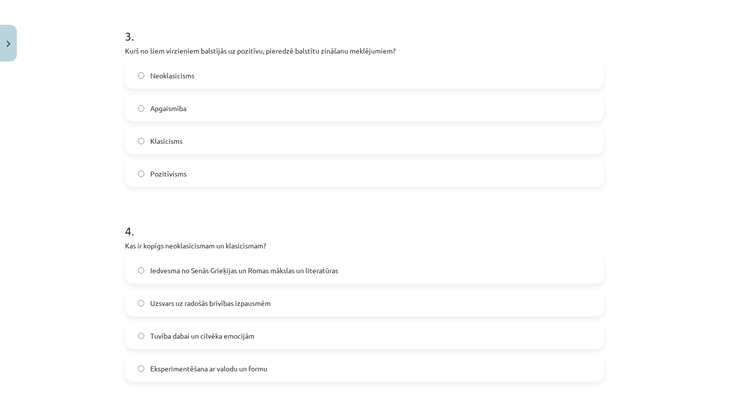
scroll to position [586, 0]
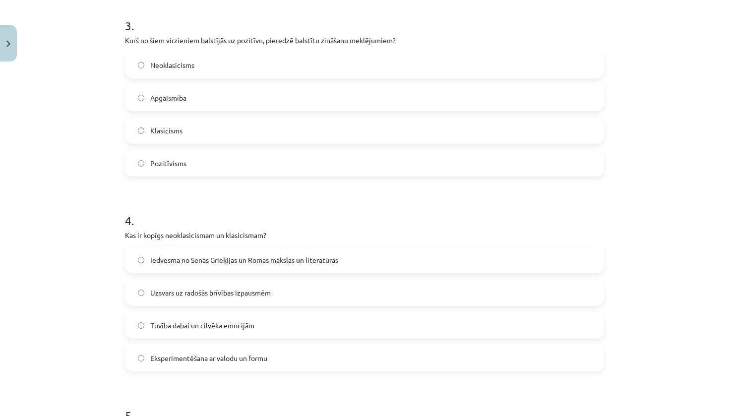
click at [255, 165] on label "Pozitīvisms" at bounding box center [364, 163] width 477 height 25
click at [214, 263] on span "Iedvesma no Senās Grieķijas un Romas mākslas un literatūras" at bounding box center [244, 260] width 188 height 10
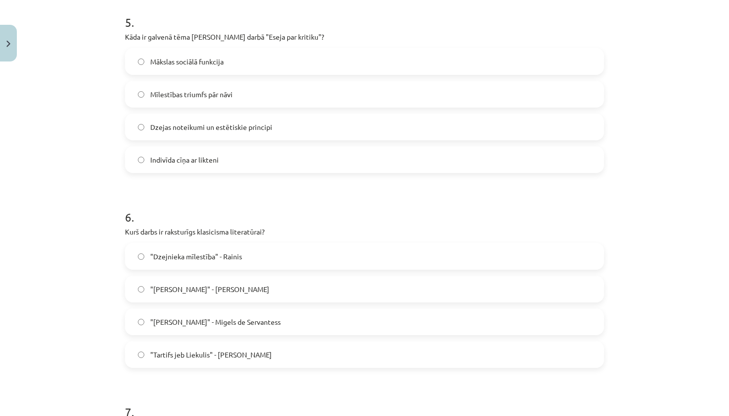
scroll to position [973, 0]
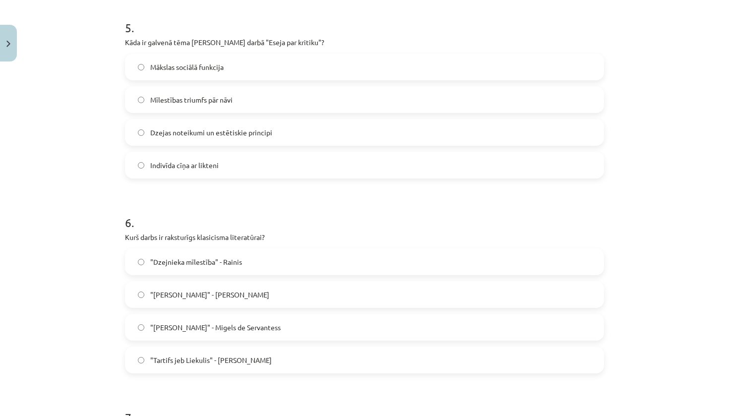
click at [237, 138] on label "Dzejas noteikumi un estētiskie principi" at bounding box center [364, 132] width 477 height 25
click at [197, 357] on span ""Tartifs jeb Liekulis" - Žans Batists Moljērs" at bounding box center [210, 360] width 121 height 10
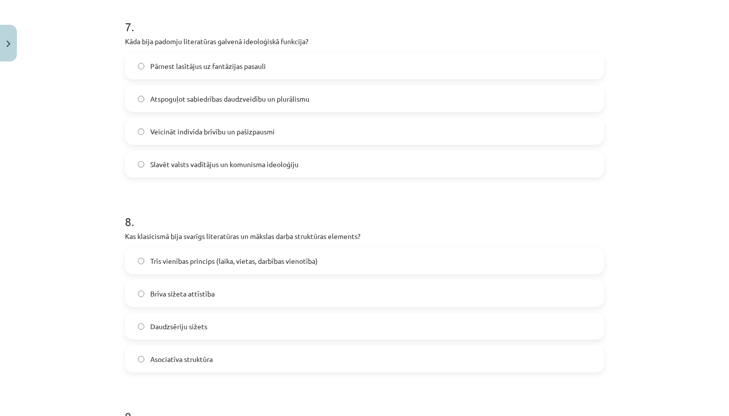
scroll to position [1361, 0]
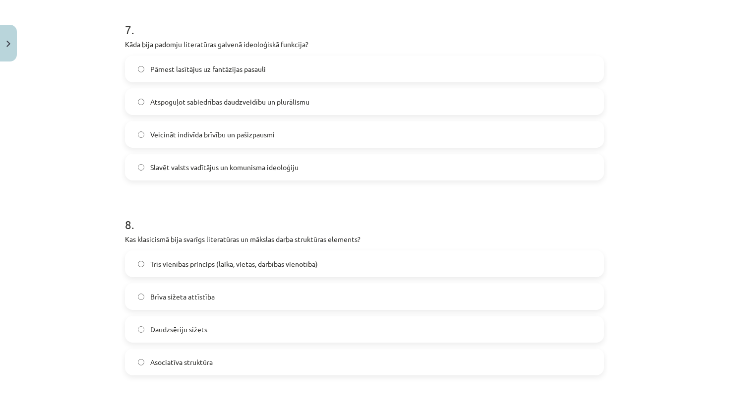
click at [208, 164] on span "Slavēt valsts vadītājus un komunisma ideoloģiju" at bounding box center [224, 167] width 148 height 10
click at [176, 262] on span "Trīs vienības princips (laika, vietas, darbības vienotība)" at bounding box center [234, 264] width 168 height 10
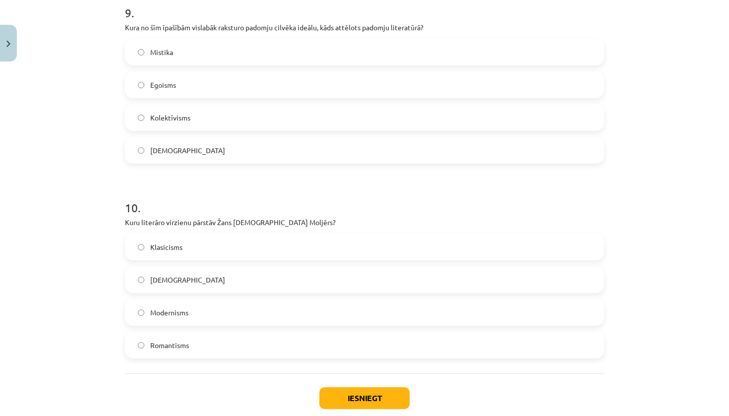
scroll to position [1773, 0]
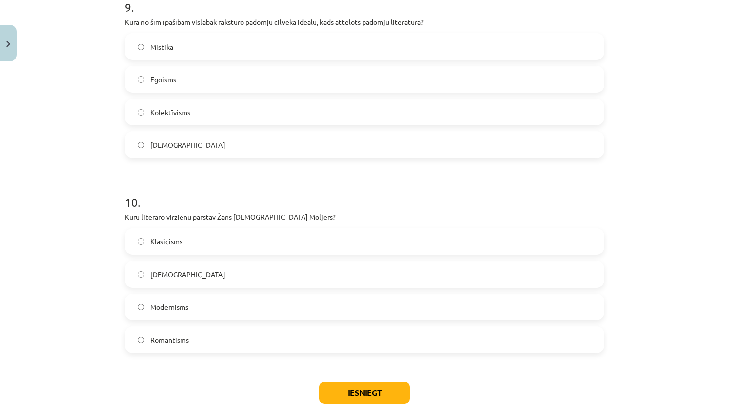
click at [247, 112] on label "Kolektīvisms" at bounding box center [364, 112] width 477 height 25
click at [205, 248] on label "Klasicisms" at bounding box center [364, 241] width 477 height 25
click at [354, 391] on button "Iesniegt" at bounding box center [364, 393] width 90 height 22
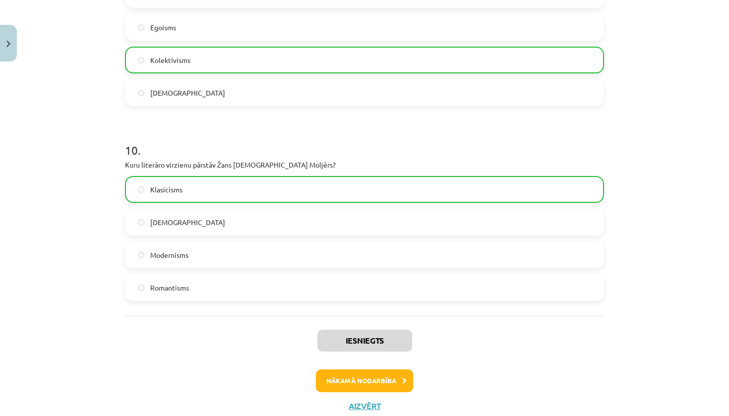
scroll to position [1858, 0]
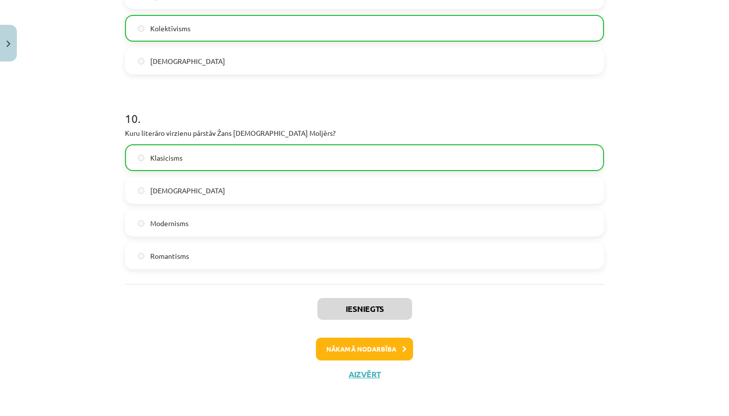
click at [370, 351] on button "Nākamā nodarbība" at bounding box center [364, 349] width 97 height 23
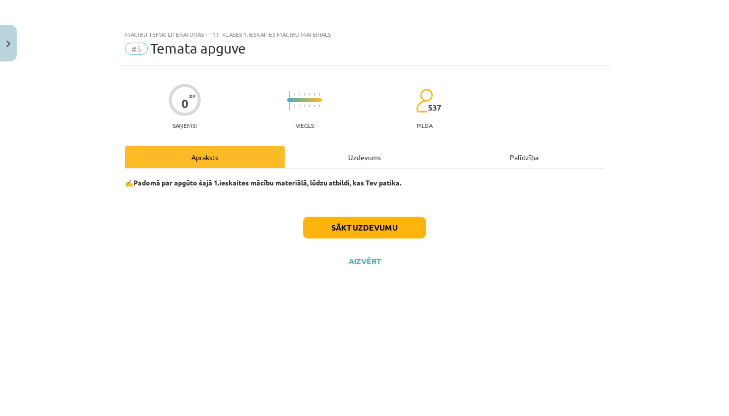
scroll to position [0, 0]
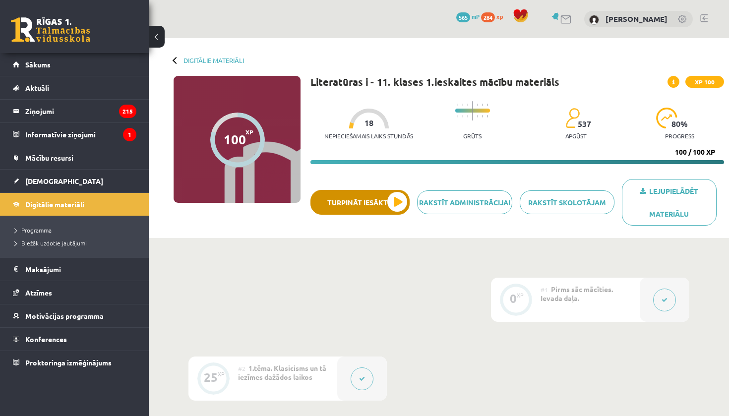
click at [397, 209] on button "Turpināt iesākto" at bounding box center [359, 202] width 99 height 25
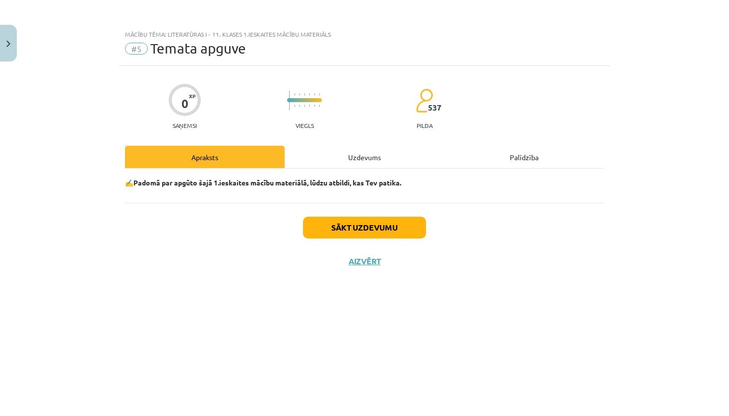
click at [396, 232] on button "Sākt uzdevumu" at bounding box center [364, 228] width 123 height 22
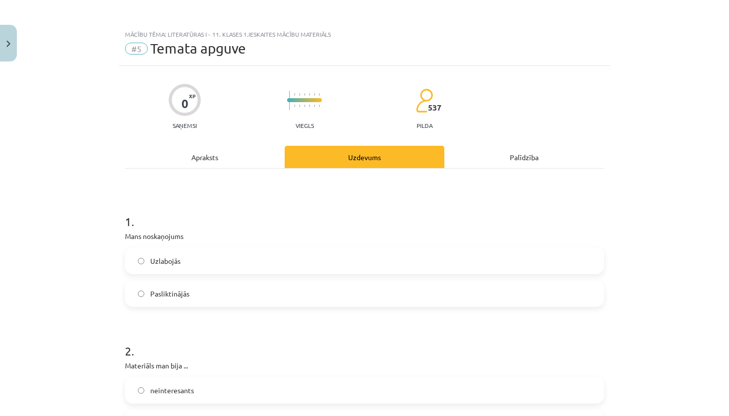
click at [373, 262] on label "Uzlabojās" at bounding box center [364, 260] width 477 height 25
drag, startPoint x: 678, startPoint y: 150, endPoint x: 674, endPoint y: 189, distance: 38.8
click at [674, 191] on div "Mācību tēma: Literatūras i - 11. klases 1.ieskaites mācību materiāls #5 Temata …" at bounding box center [364, 208] width 729 height 416
click at [674, 189] on div "Mācību tēma: Literatūras i - 11. klases 1.ieskaites mācību materiāls #5 Temata …" at bounding box center [364, 208] width 729 height 416
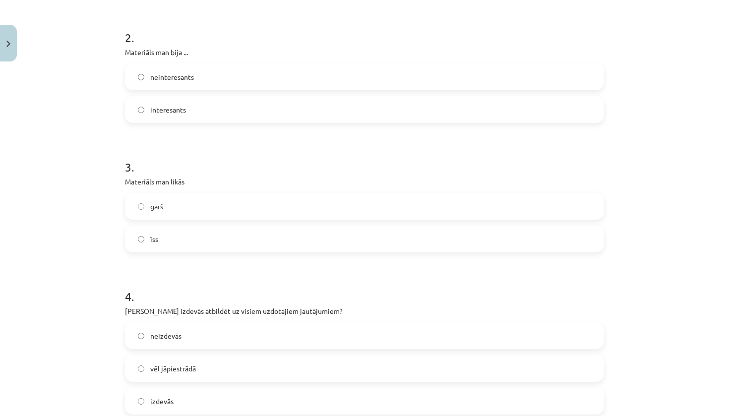
scroll to position [309, 0]
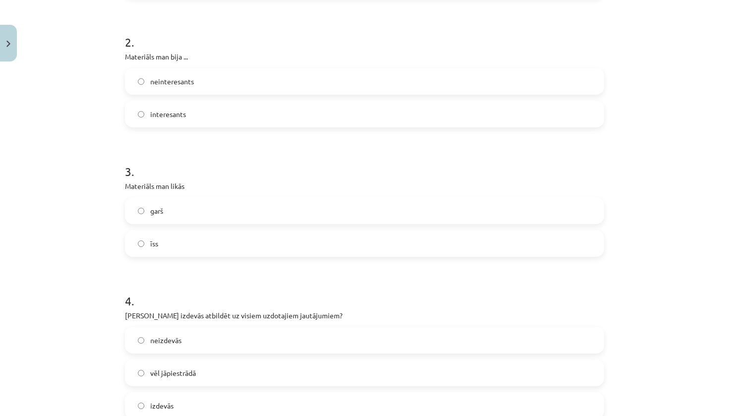
click at [515, 120] on label "interesants" at bounding box center [364, 114] width 477 height 25
click at [442, 209] on label "garš" at bounding box center [364, 210] width 477 height 25
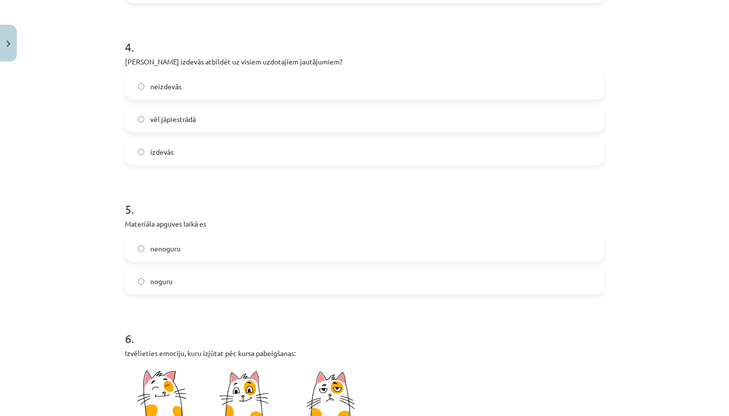
scroll to position [566, 0]
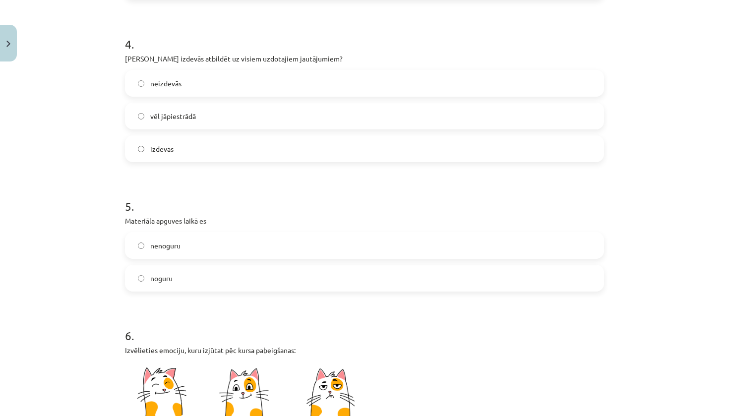
click at [343, 115] on label "vēl jāpiestrādā" at bounding box center [364, 116] width 477 height 25
click at [283, 288] on label "noguru" at bounding box center [364, 278] width 477 height 25
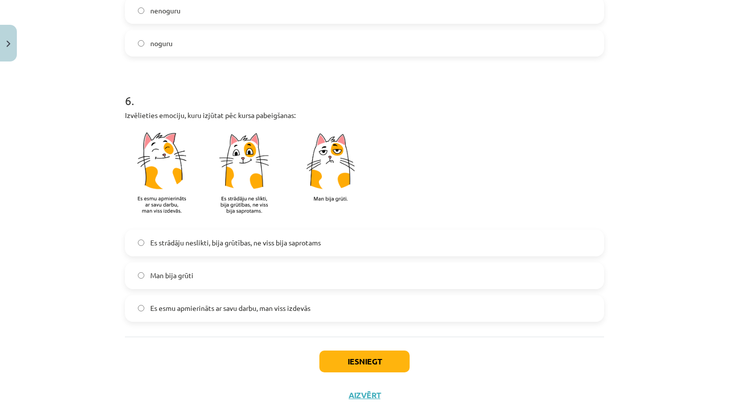
scroll to position [823, 0]
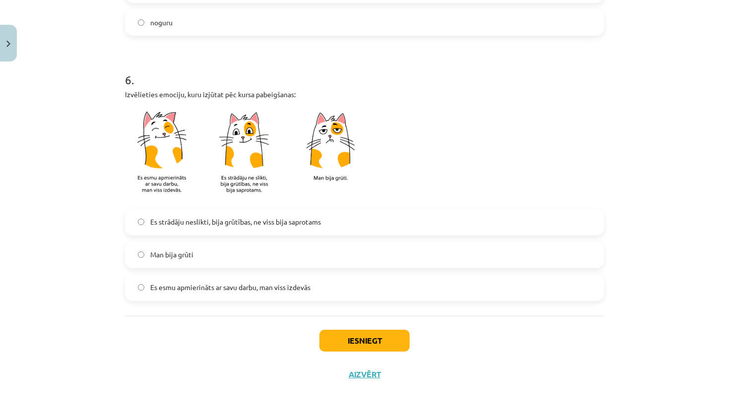
click at [372, 218] on label "Es strādāju neslikti, bija grūtības, ne viss bija saprotams" at bounding box center [364, 222] width 477 height 25
click at [362, 336] on button "Iesniegt" at bounding box center [364, 341] width 90 height 22
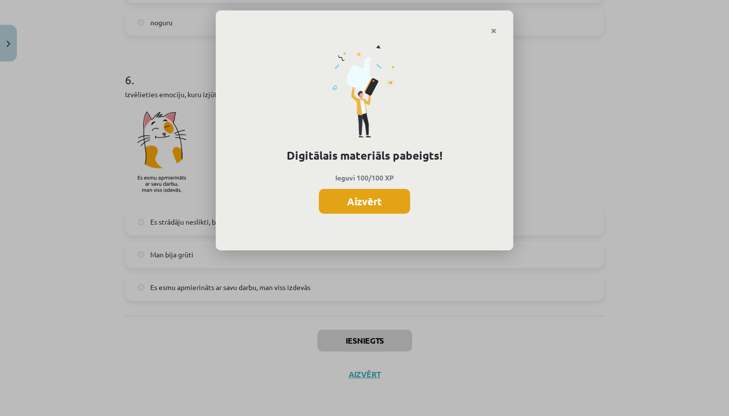
click at [393, 193] on button "Aizvērt" at bounding box center [364, 201] width 91 height 25
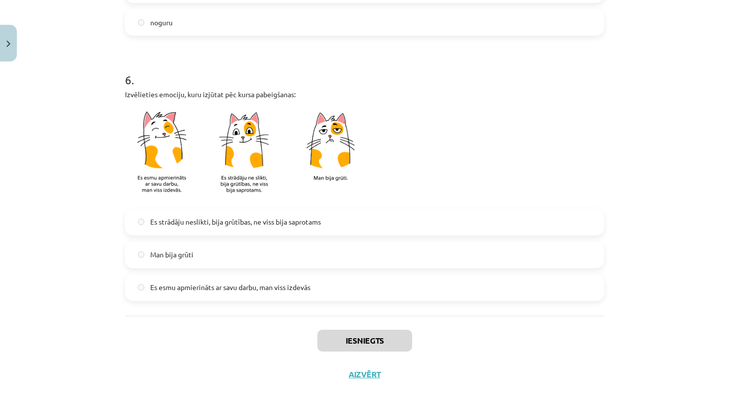
click at [337, 214] on label "Es strādāju neslikti, bija grūtības, ne viss bija saprotams" at bounding box center [364, 222] width 477 height 25
click at [361, 372] on button "Aizvērt" at bounding box center [365, 374] width 38 height 10
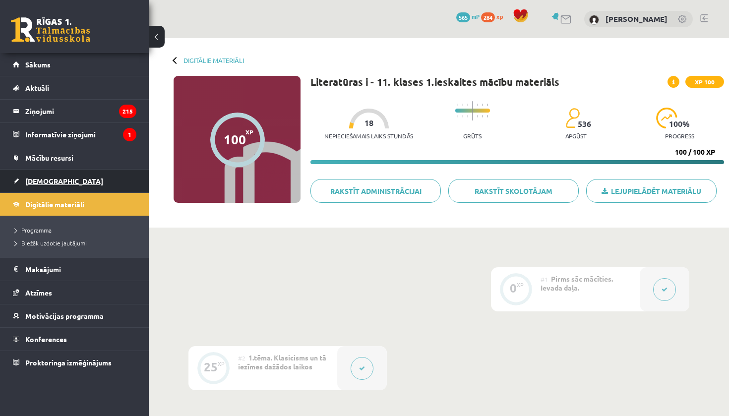
click at [57, 184] on link "[DEMOGRAPHIC_DATA]" at bounding box center [74, 181] width 123 height 23
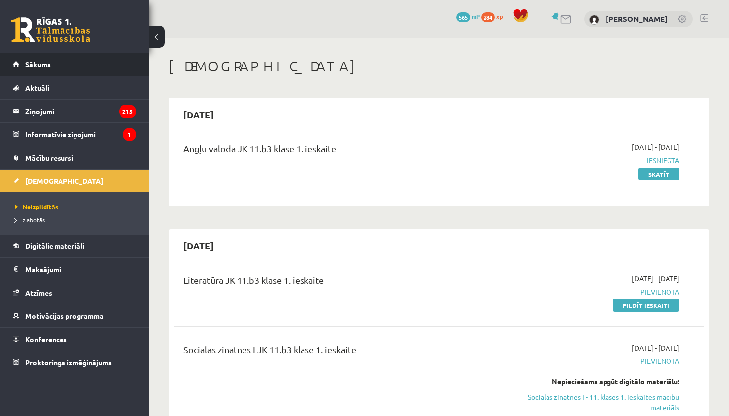
click at [40, 61] on span "Sākums" at bounding box center [37, 64] width 25 height 9
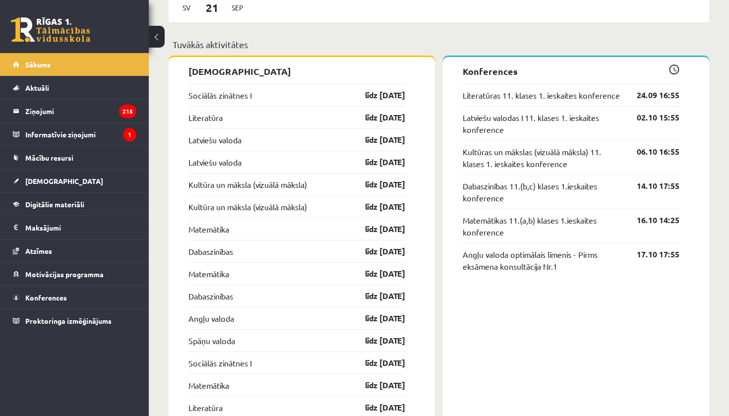
scroll to position [920, 0]
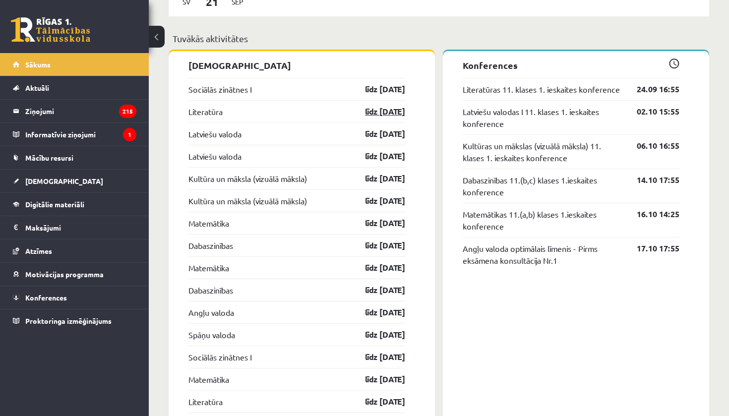
click at [380, 111] on link "līdz [DATE]" at bounding box center [377, 112] width 58 height 12
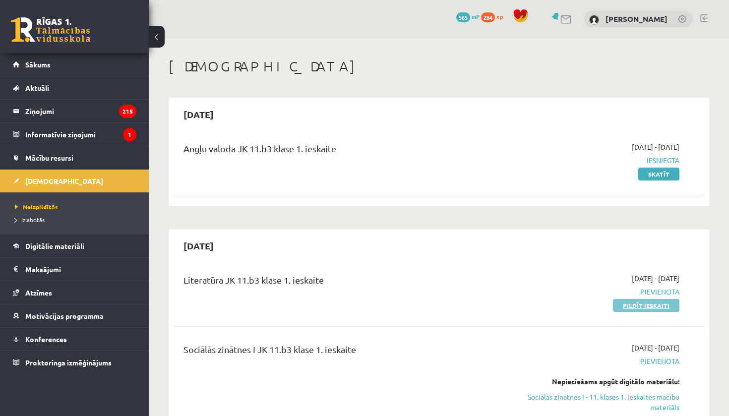
click at [640, 309] on link "Pildīt ieskaiti" at bounding box center [646, 305] width 66 height 13
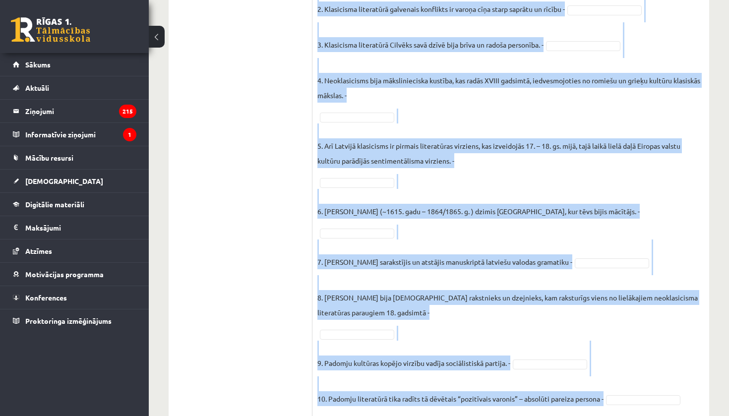
scroll to position [332, 0]
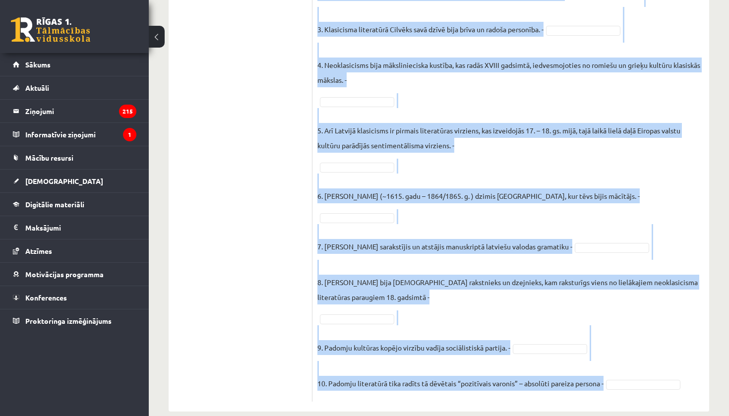
drag, startPoint x: 319, startPoint y: 197, endPoint x: 431, endPoint y: 410, distance: 241.1
click at [431, 410] on div "**********" at bounding box center [439, 68] width 580 height 725
copy div "Atzīmējiet, kuri no šiem apgalvojumiem ir patiesi (P), kuri nepatiesi (N)! Piee…"
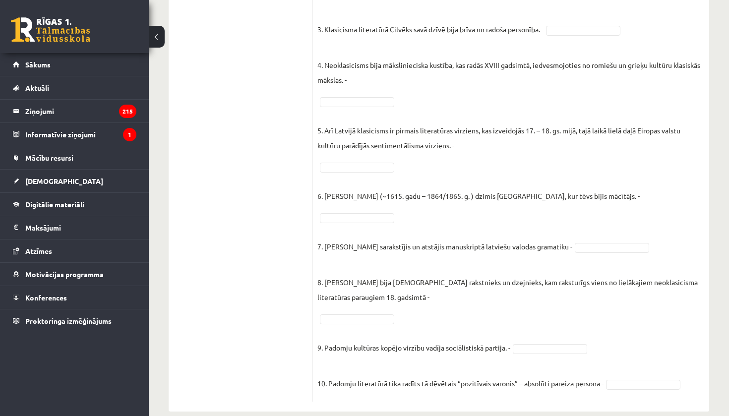
click at [714, 185] on div "**********" at bounding box center [439, 68] width 580 height 725
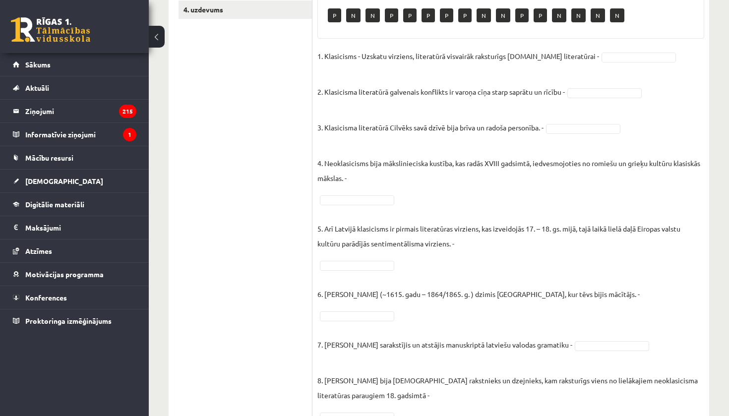
scroll to position [177, 0]
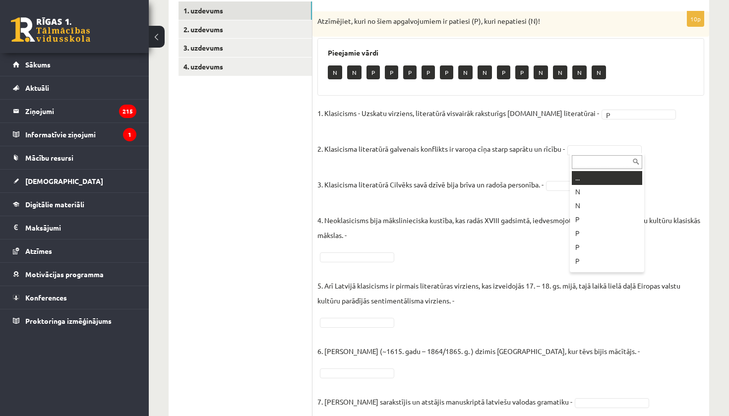
drag, startPoint x: 605, startPoint y: 152, endPoint x: 565, endPoint y: 102, distance: 63.9
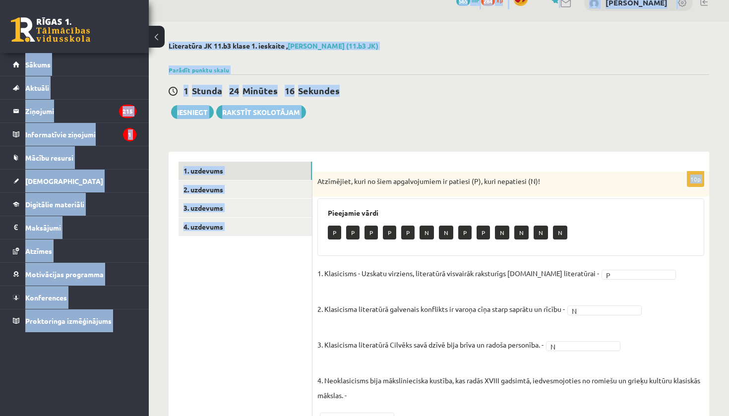
drag, startPoint x: 487, startPoint y: 7, endPoint x: 494, endPoint y: -4, distance: 13.4
click at [494, 0] on html "0 Dāvanas 565 mP 284 xp Paula Pitkeviča Sākums Aktuāli Kā mācīties eSKOLĀ Konta…" at bounding box center [364, 192] width 729 height 416
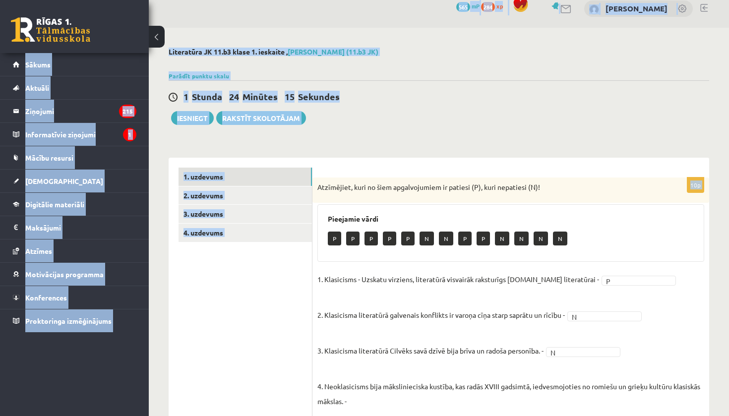
click at [434, 91] on div "1 Stunda 24 Minūtes 15 Sekundes" at bounding box center [439, 97] width 540 height 13
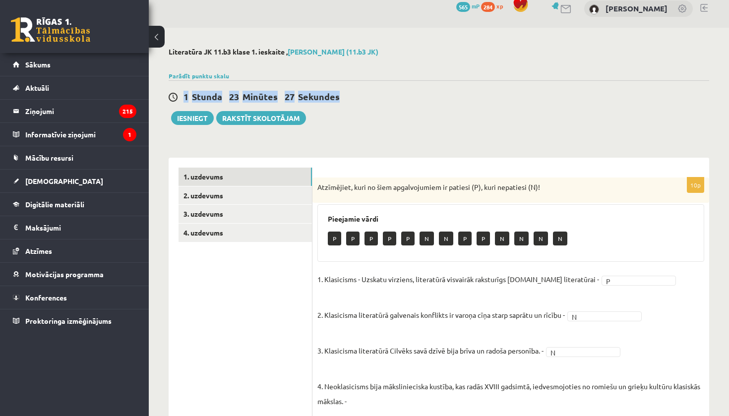
drag, startPoint x: 708, startPoint y: 108, endPoint x: 708, endPoint y: 88, distance: 19.8
click at [708, 88] on div "1 Stunda 23 Minūtes 27 Sekundes Notikusi kļūda pie pēdējās saglabāšanas. Lūdzu …" at bounding box center [439, 102] width 540 height 45
click at [716, 122] on div "**********" at bounding box center [439, 390] width 580 height 725
click at [716, 143] on div "**********" at bounding box center [439, 390] width 580 height 725
drag, startPoint x: 719, startPoint y: 79, endPoint x: 718, endPoint y: 64, distance: 14.9
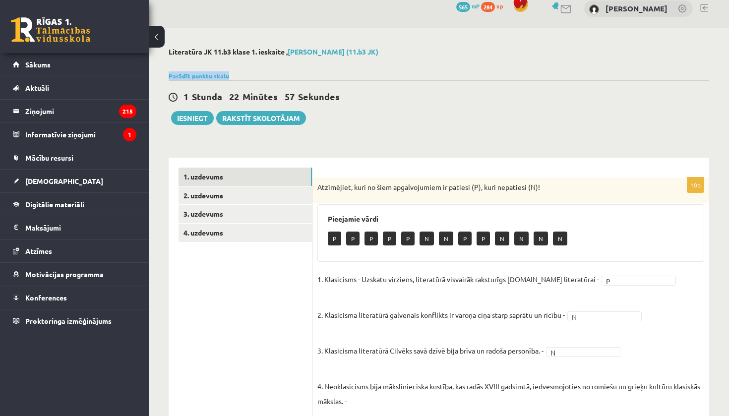
click at [718, 63] on div "**********" at bounding box center [439, 390] width 580 height 725
click at [724, 104] on div "**********" at bounding box center [439, 390] width 580 height 725
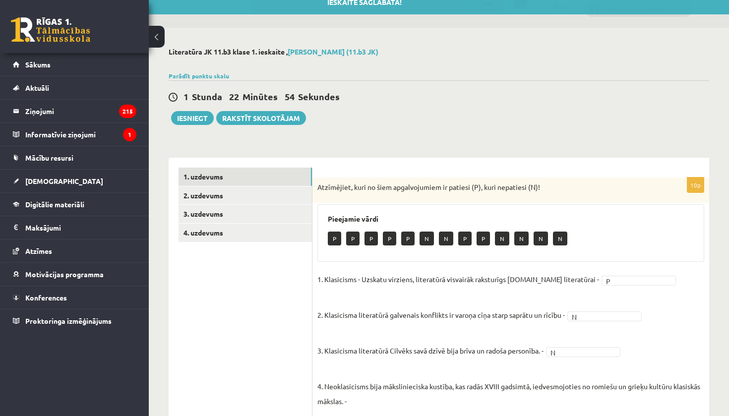
drag, startPoint x: 722, startPoint y: 117, endPoint x: 718, endPoint y: 108, distance: 10.0
click at [718, 108] on div "**********" at bounding box center [439, 390] width 580 height 725
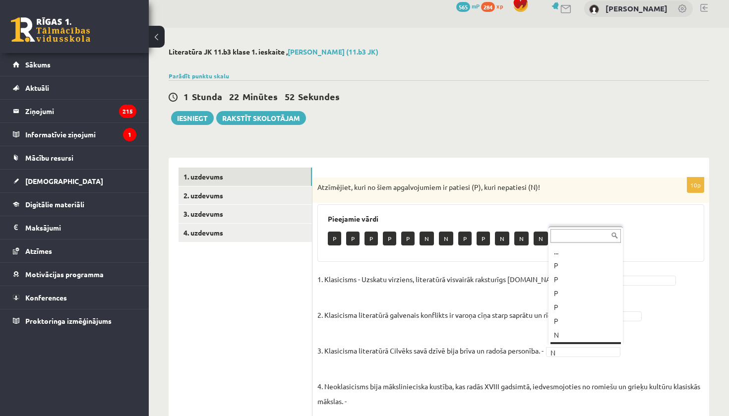
scroll to position [12, 0]
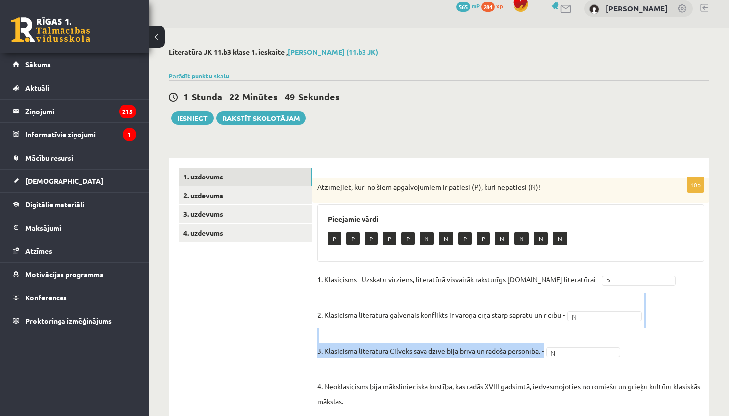
drag, startPoint x: 713, startPoint y: 322, endPoint x: 712, endPoint y: 308, distance: 14.4
click at [712, 307] on div "**********" at bounding box center [439, 390] width 580 height 725
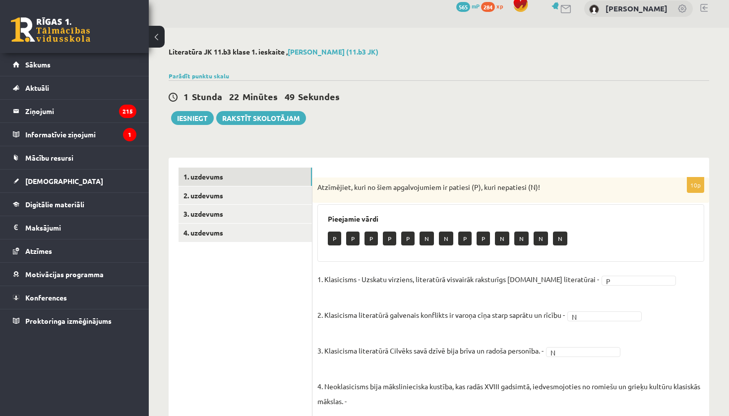
click at [715, 315] on div "**********" at bounding box center [439, 390] width 580 height 725
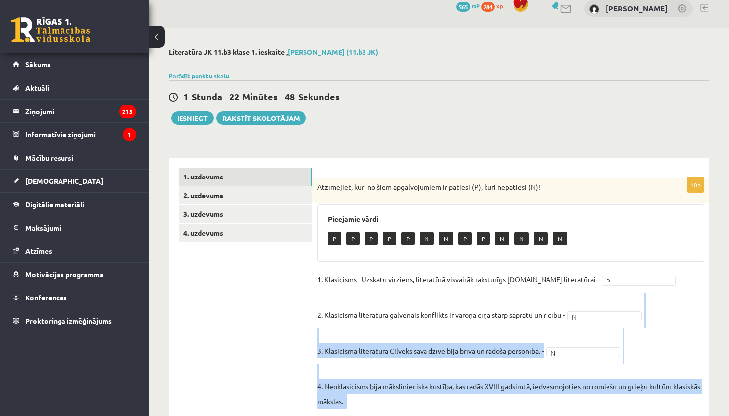
drag, startPoint x: 715, startPoint y: 315, endPoint x: 727, endPoint y: 359, distance: 45.4
click at [727, 359] on div "**********" at bounding box center [439, 390] width 580 height 725
click at [726, 355] on div "**********" at bounding box center [439, 390] width 580 height 725
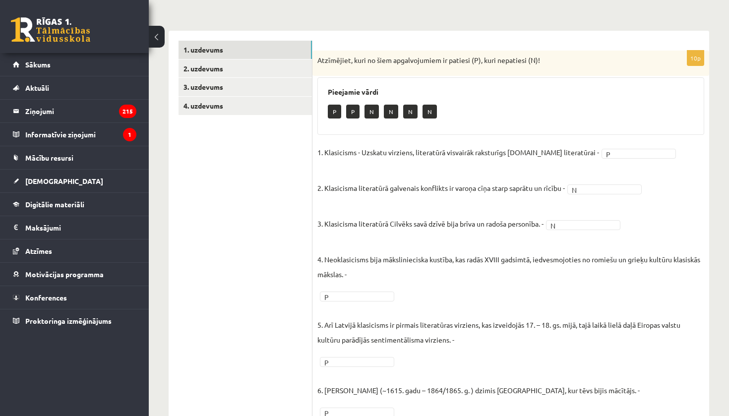
scroll to position [121, 0]
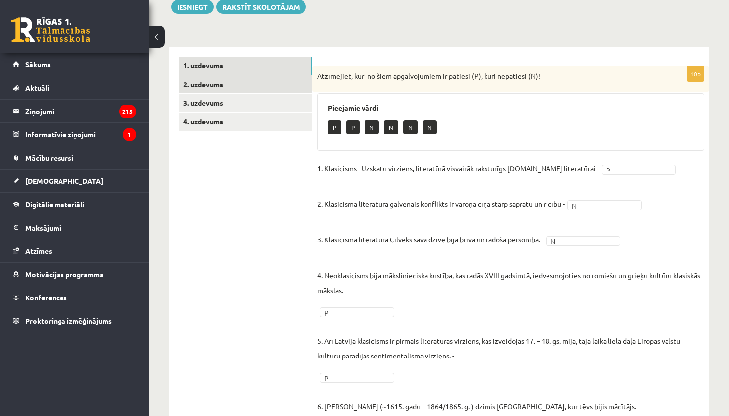
click at [222, 83] on link "2. uzdevums" at bounding box center [245, 84] width 133 height 18
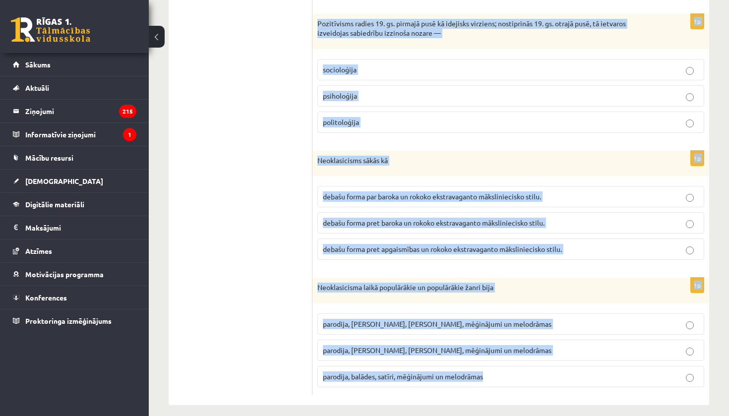
scroll to position [1090, 0]
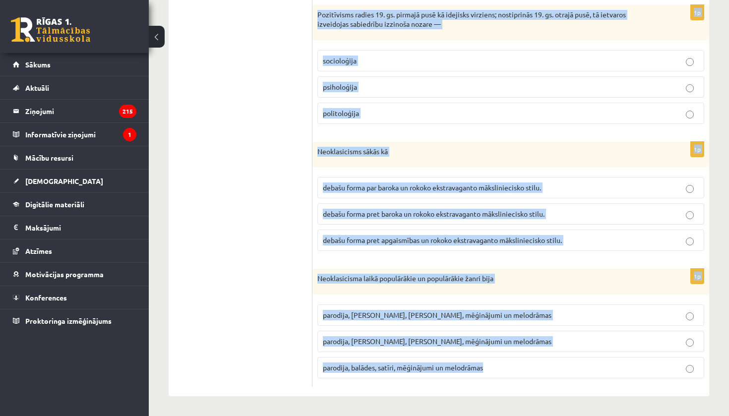
drag, startPoint x: 317, startPoint y: 75, endPoint x: 428, endPoint y: 415, distance: 357.5
copy form "Fīrekera ieguldījums un nozīme latviešu literatūras un rakstu valodas attīstībā…"
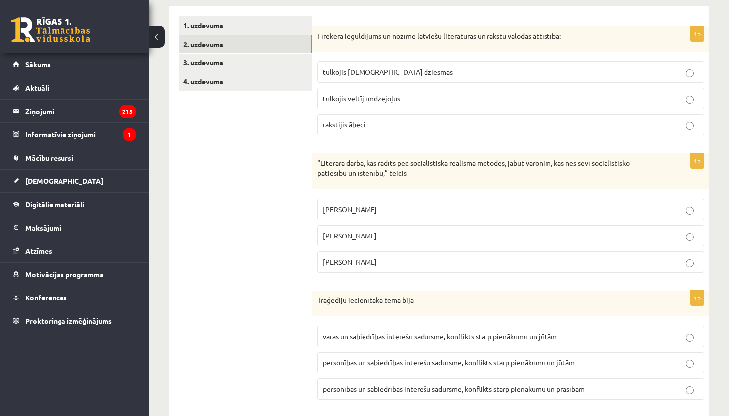
scroll to position [176, 0]
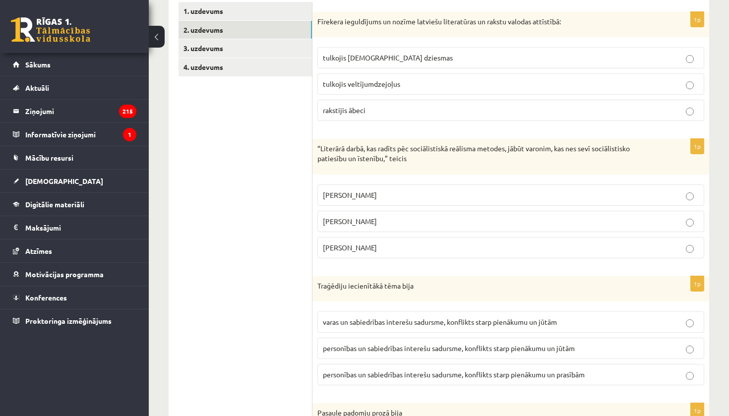
click at [343, 62] on p "tulkojis baznīcas dziesmas" at bounding box center [511, 58] width 376 height 10
click at [376, 243] on p "Andrejs Upīts" at bounding box center [511, 247] width 376 height 10
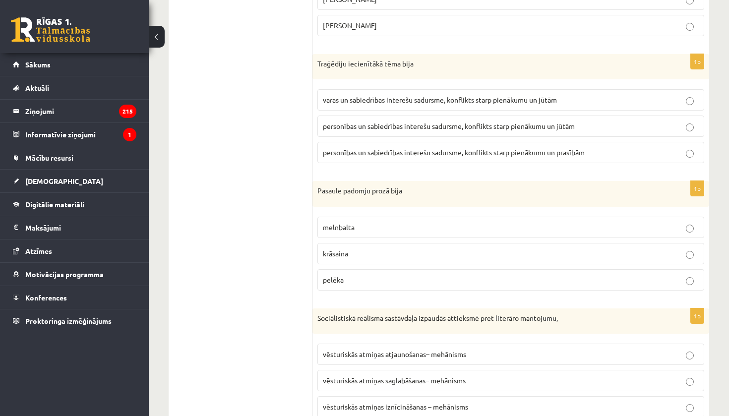
scroll to position [402, 0]
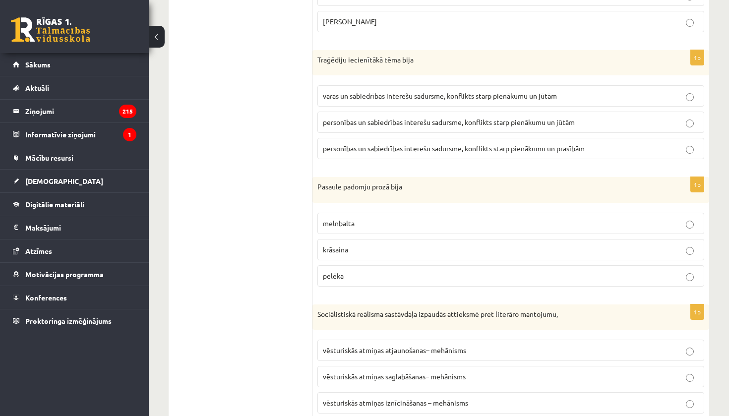
click at [366, 102] on label "varas un sabiedrības interešu sadursme, konflikts starp pienākumu un jūtām" at bounding box center [510, 95] width 387 height 21
click at [353, 227] on p "melnbalta" at bounding box center [511, 223] width 376 height 10
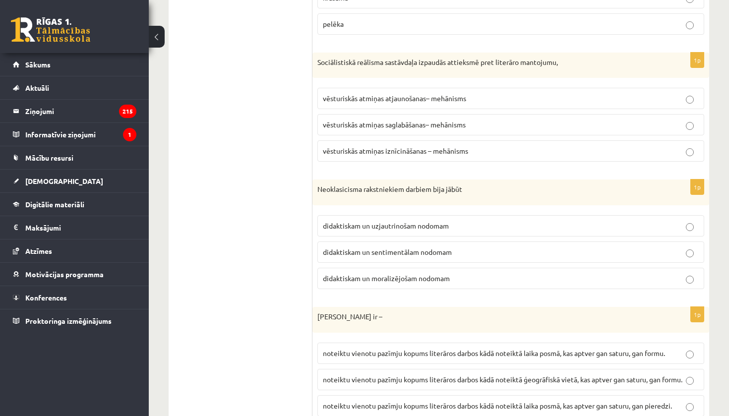
scroll to position [659, 0]
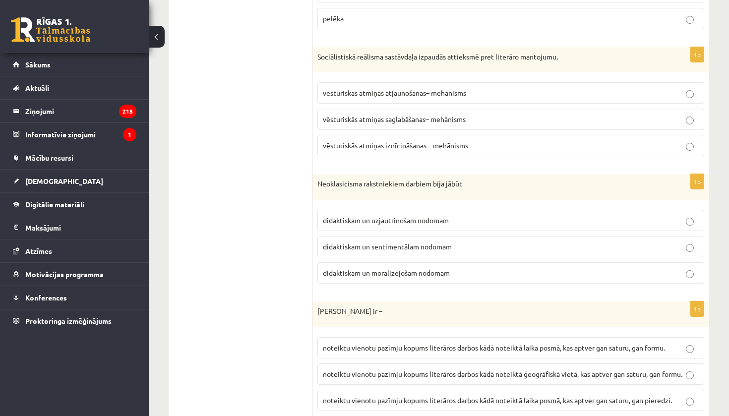
click at [413, 146] on span "vēsturiskās atmiņas iznīcināšanas – mehānisms" at bounding box center [395, 145] width 145 height 9
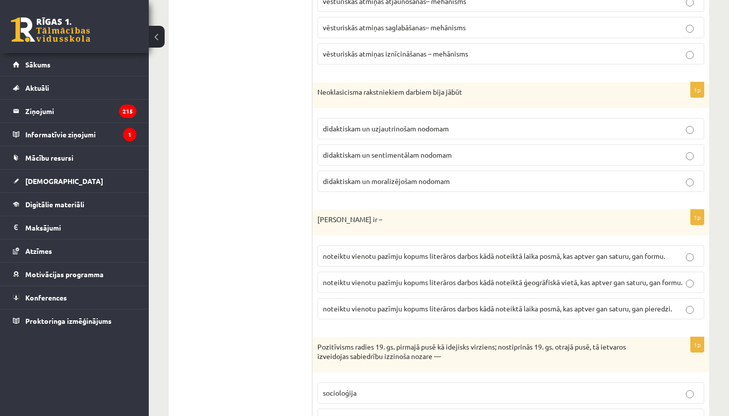
scroll to position [757, 0]
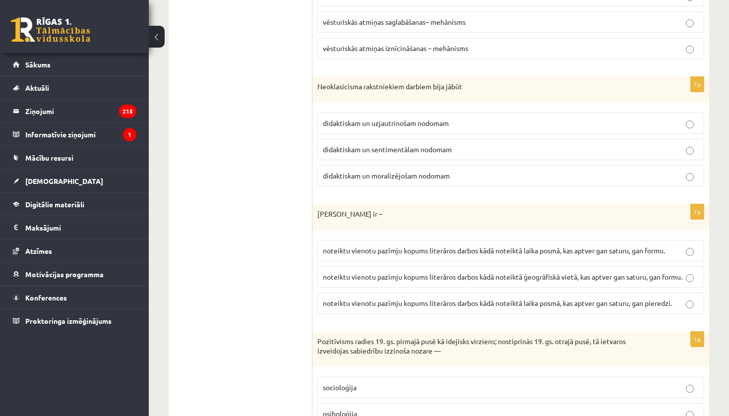
click at [390, 171] on span "didaktiskam un moralizējošam nodomam" at bounding box center [386, 175] width 127 height 9
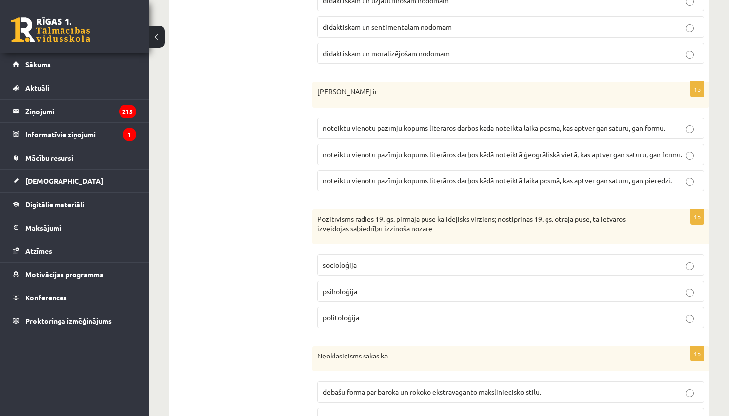
scroll to position [878, 0]
click at [404, 151] on span "noteiktu vienotu pazīmju kopums literāros darbos kādā noteiktā ģeogrāfiskā viet…" at bounding box center [502, 155] width 359 height 9
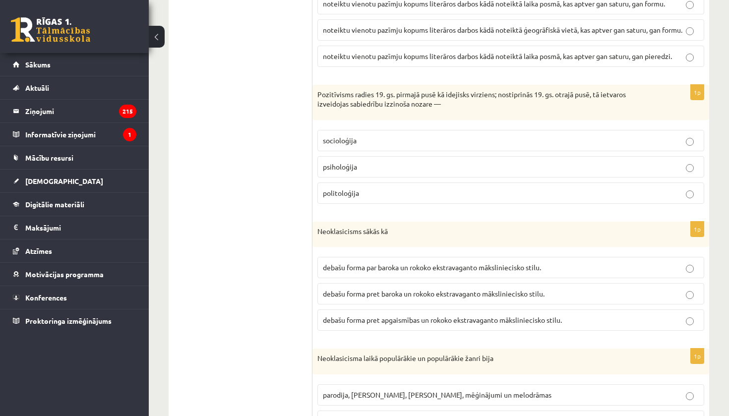
scroll to position [1006, 0]
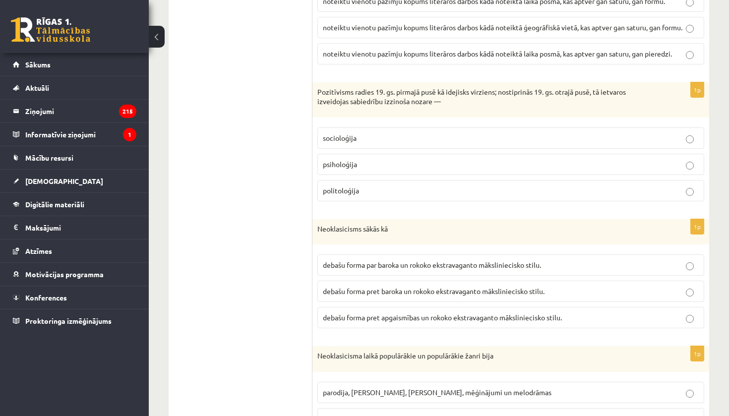
click at [331, 142] on span "socioloģija" at bounding box center [340, 137] width 34 height 9
click at [499, 0] on span "noteiktu vienotu pazīmju kopums literāros darbos kādā noteiktā laika posmā, kas…" at bounding box center [494, 1] width 342 height 9
click at [387, 296] on span "debašu forma pret baroka un rokoko ekstravaganto māksliniecisko stilu." at bounding box center [434, 291] width 222 height 9
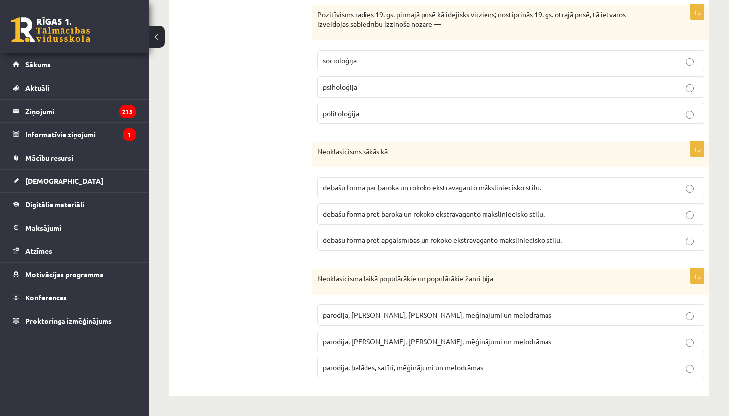
scroll to position [1090, 0]
click at [338, 334] on label "parodija, odas, satīri, mēģinājumi un melodrāmas" at bounding box center [510, 341] width 387 height 21
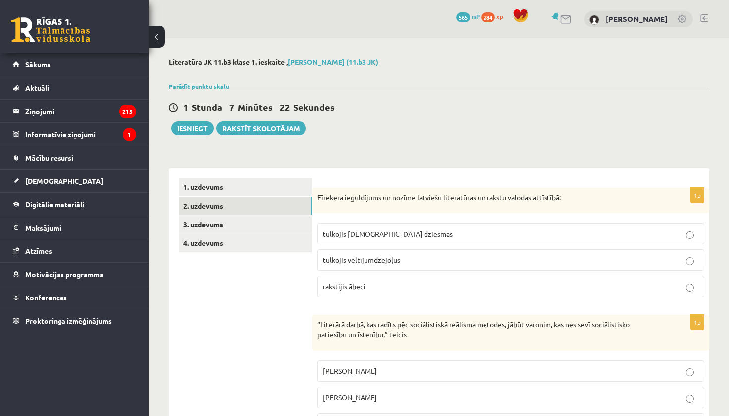
scroll to position [0, 0]
click at [211, 230] on link "3. uzdevums" at bounding box center [245, 224] width 133 height 18
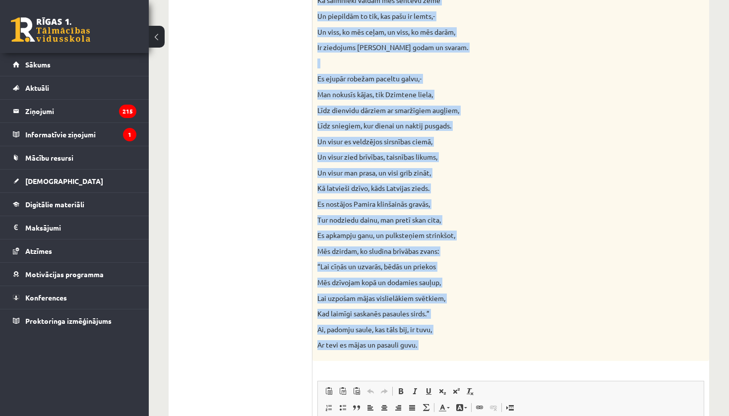
scroll to position [788, 0]
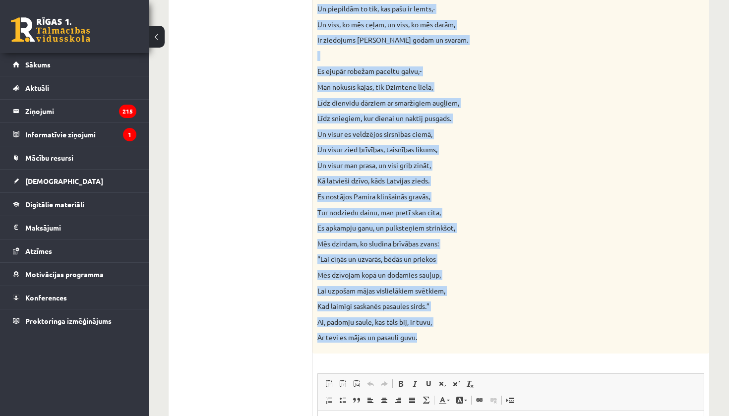
drag, startPoint x: 318, startPoint y: 151, endPoint x: 421, endPoint y: 325, distance: 202.6
copy div "Izlasiet Jāņa Sudrabkalna dzejoli “Dzimtene”! Kādas klasicisma un normatīvisma …"
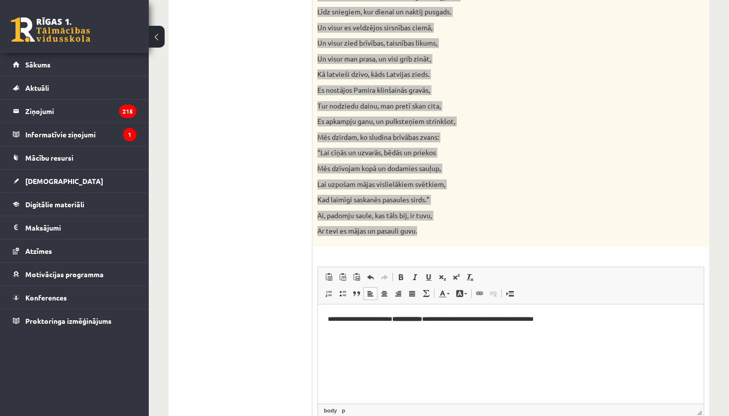
scroll to position [963, 0]
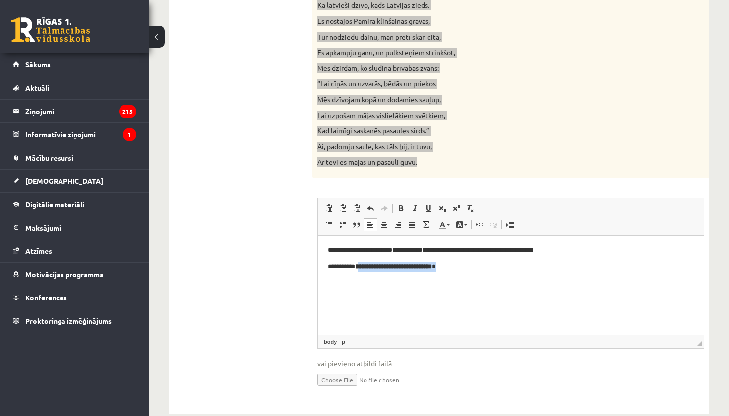
drag, startPoint x: 362, startPoint y: 266, endPoint x: 435, endPoint y: 274, distance: 73.4
click at [439, 275] on html "**********" at bounding box center [511, 259] width 386 height 46
drag, startPoint x: 360, startPoint y: 266, endPoint x: 452, endPoint y: 269, distance: 92.3
click at [453, 269] on p "**********" at bounding box center [511, 267] width 366 height 10
click at [398, 204] on span at bounding box center [401, 208] width 8 height 8
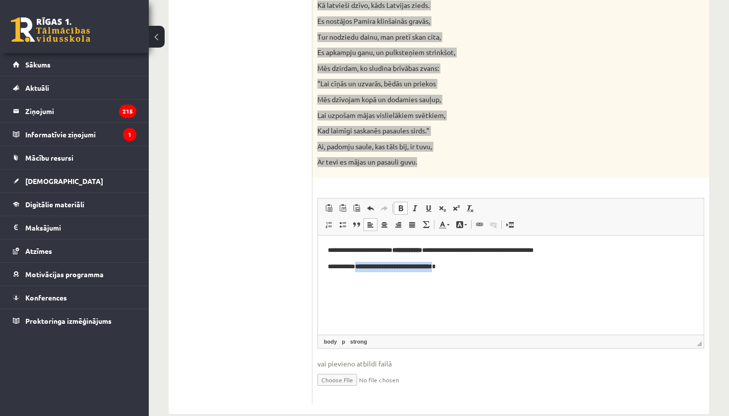
click at [399, 204] on span at bounding box center [401, 208] width 8 height 8
click at [403, 204] on span at bounding box center [401, 208] width 8 height 8
click at [402, 204] on span at bounding box center [401, 208] width 8 height 8
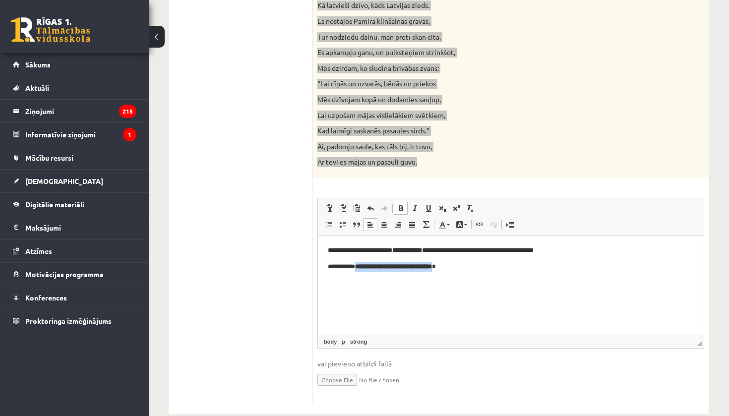
click at [402, 204] on span at bounding box center [401, 208] width 8 height 8
click at [401, 204] on span at bounding box center [401, 208] width 8 height 8
click at [431, 282] on html "**********" at bounding box center [511, 259] width 386 height 46
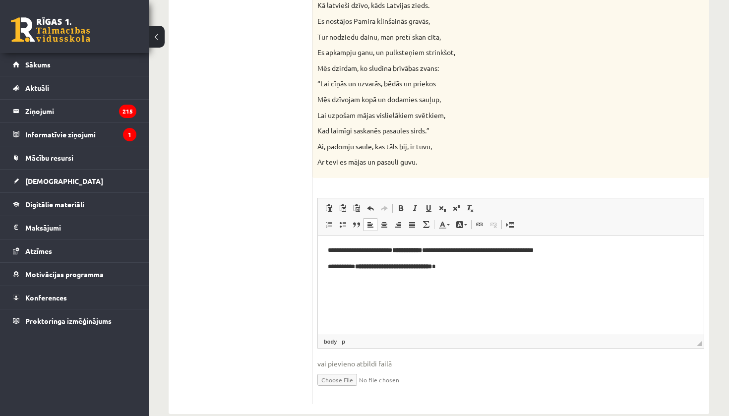
drag, startPoint x: 690, startPoint y: 136, endPoint x: 699, endPoint y: 124, distance: 14.5
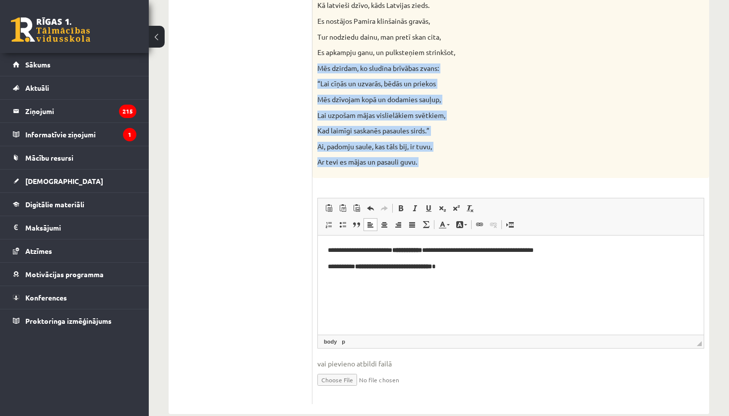
drag, startPoint x: 725, startPoint y: 205, endPoint x: 728, endPoint y: 29, distance: 175.6
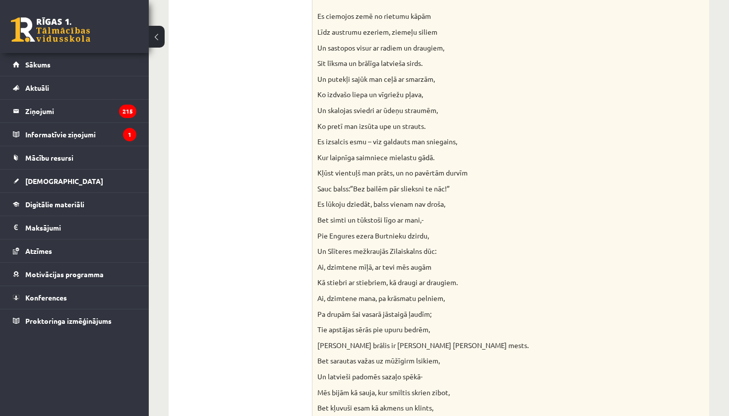
scroll to position [54, 0]
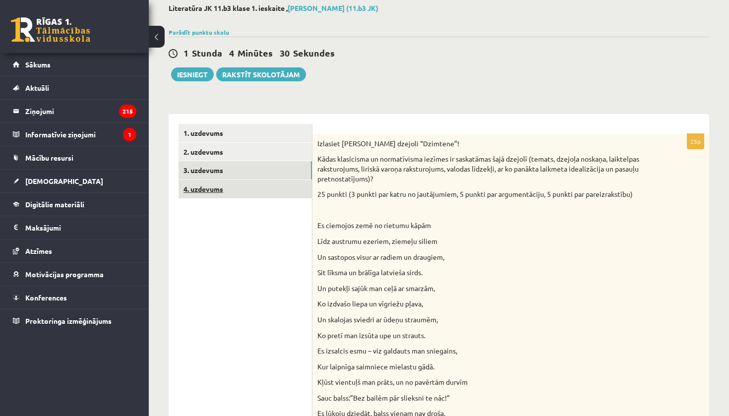
click at [204, 188] on link "4. uzdevums" at bounding box center [245, 189] width 133 height 18
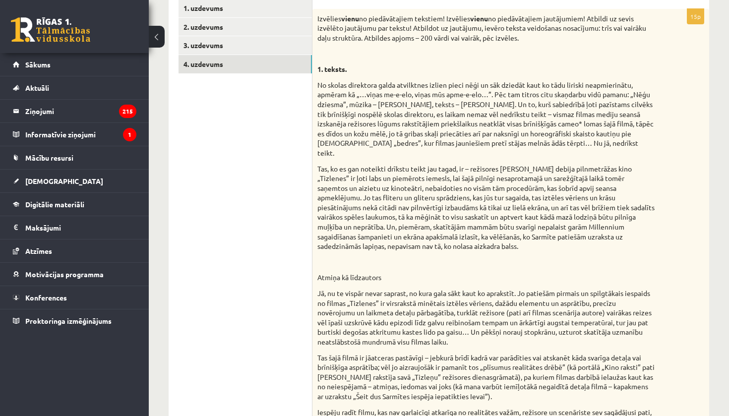
scroll to position [177, 0]
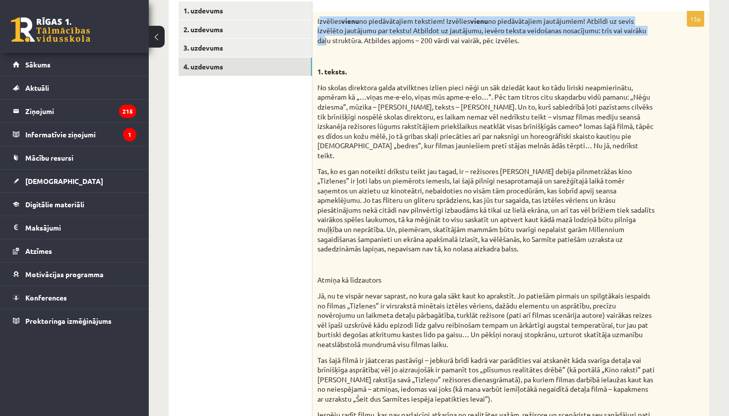
drag, startPoint x: 319, startPoint y: 20, endPoint x: 320, endPoint y: 25, distance: 5.2
click at [326, 34] on p "Izvēlies vienu no piedāvātajiem tekstiem! Izvēlies vienu no piedāvātajiem jautā…" at bounding box center [485, 30] width 337 height 29
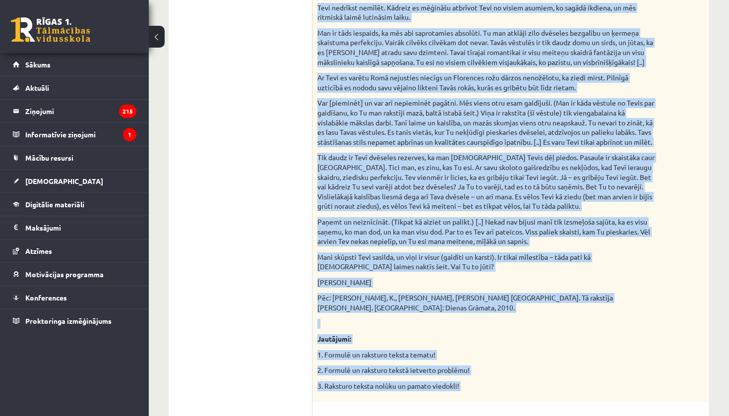
scroll to position [861, 0]
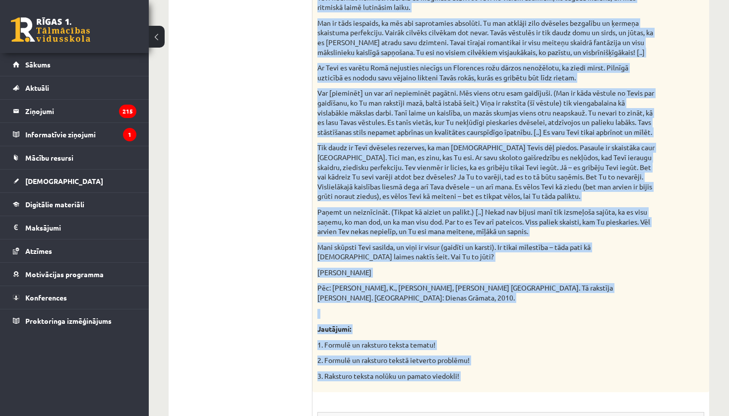
drag, startPoint x: 316, startPoint y: 21, endPoint x: 473, endPoint y: 349, distance: 363.3
copy div "Izvēlies vienu no piedāvātajiem tekstiem! Izvēlies vienu no piedāvātajiem jautā…"
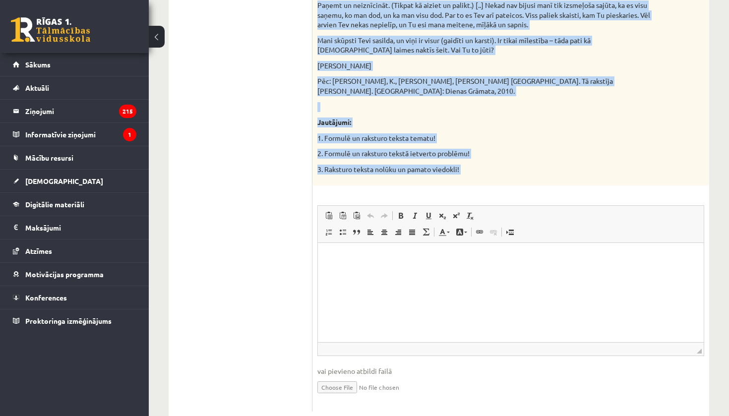
scroll to position [1067, 0]
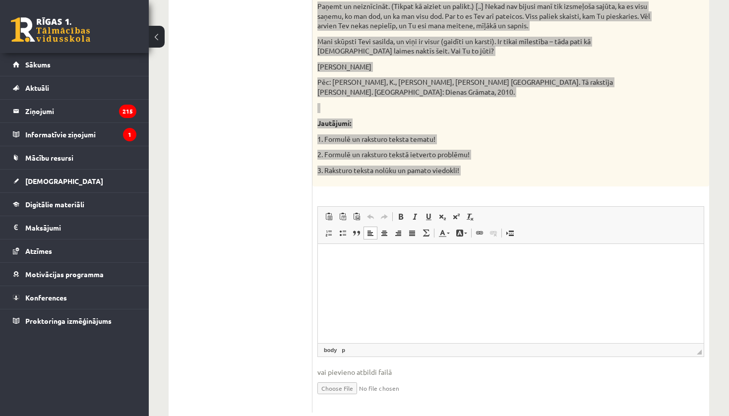
click at [347, 273] on html at bounding box center [511, 258] width 386 height 30
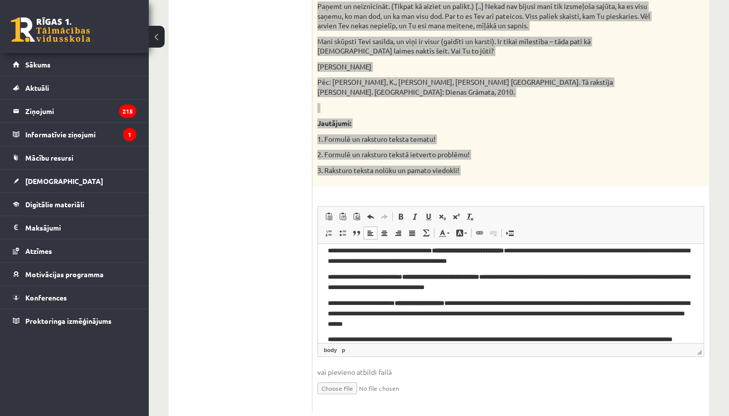
scroll to position [54, 0]
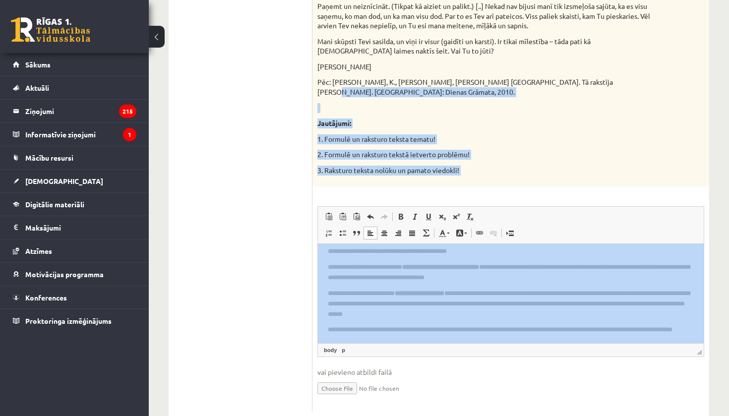
drag, startPoint x: 719, startPoint y: 223, endPoint x: 728, endPoint y: 72, distance: 151.5
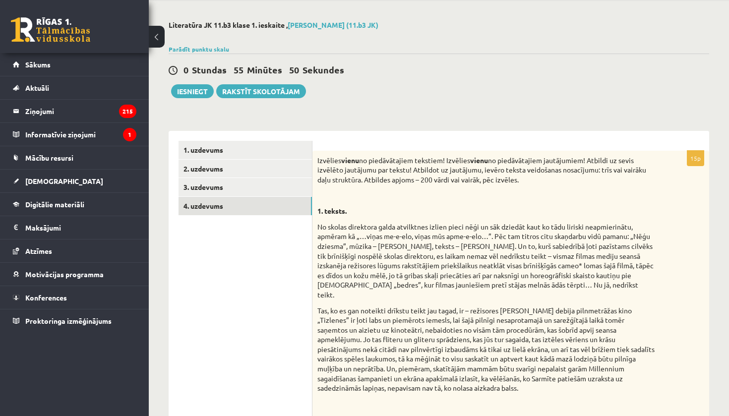
scroll to position [26, 0]
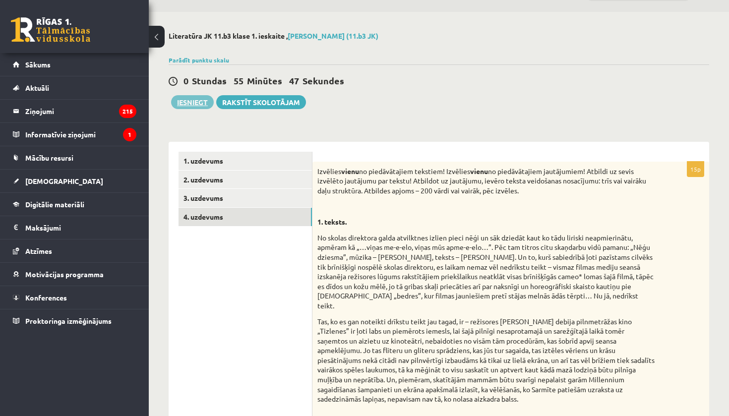
click at [198, 104] on button "Iesniegt" at bounding box center [192, 102] width 43 height 14
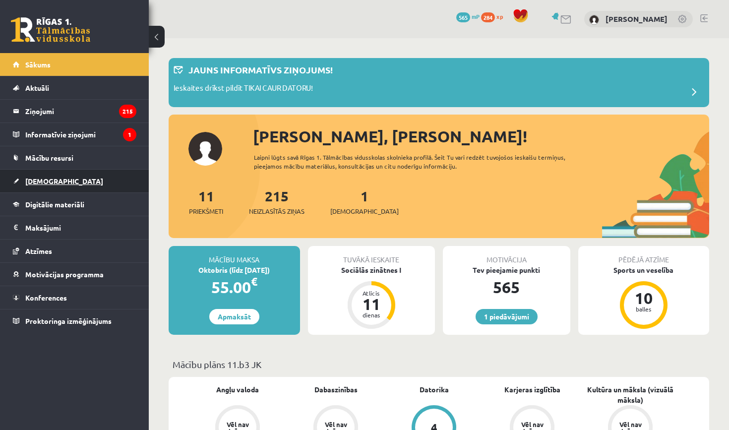
click at [49, 186] on link "[DEMOGRAPHIC_DATA]" at bounding box center [74, 181] width 123 height 23
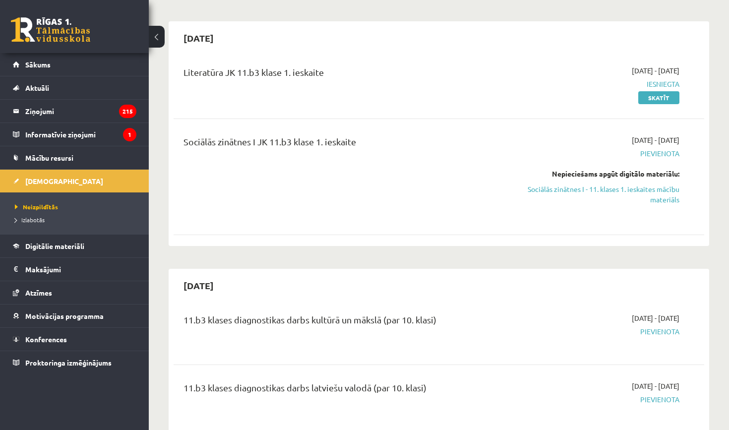
scroll to position [205, 0]
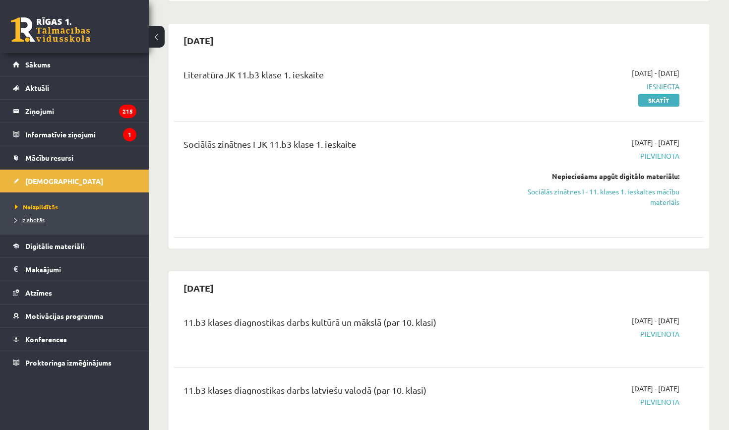
click at [19, 220] on span "Izlabotās" at bounding box center [30, 220] width 30 height 8
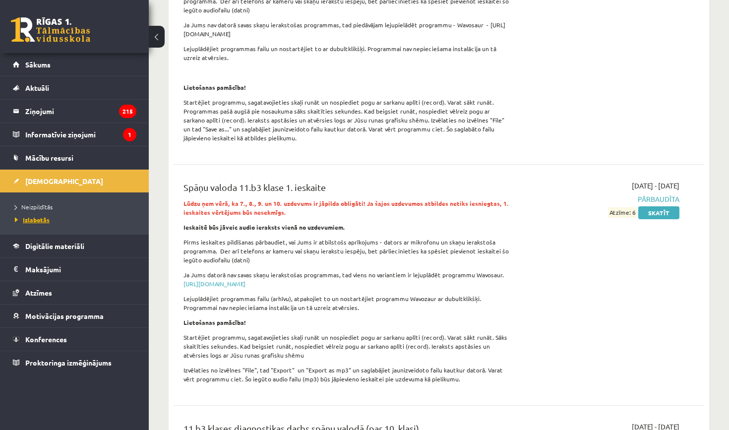
scroll to position [6114, 0]
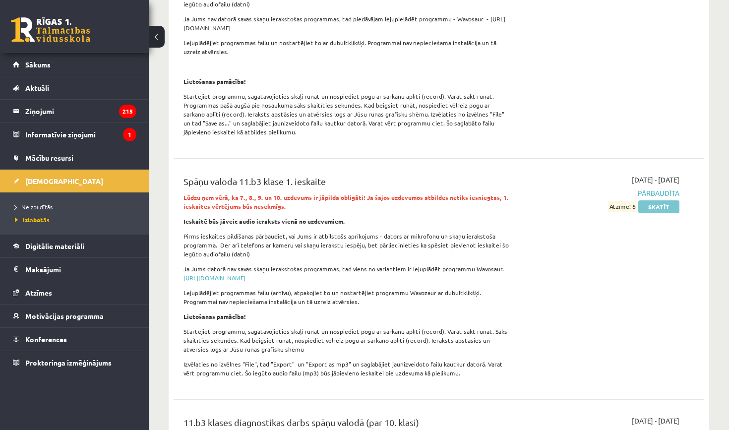
click at [661, 200] on link "Skatīt" at bounding box center [658, 206] width 41 height 13
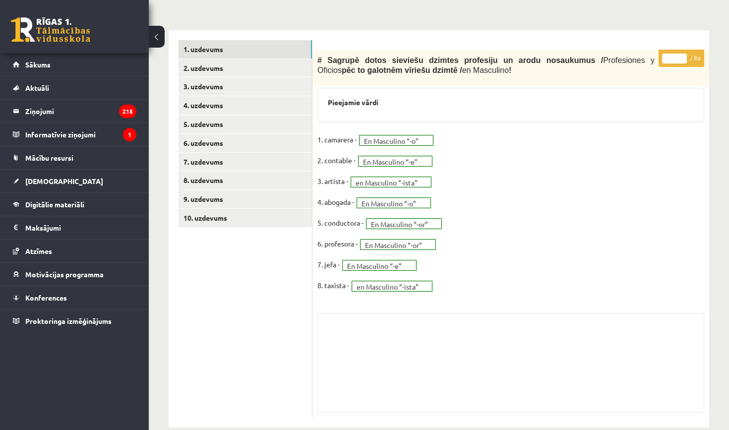
scroll to position [272, 0]
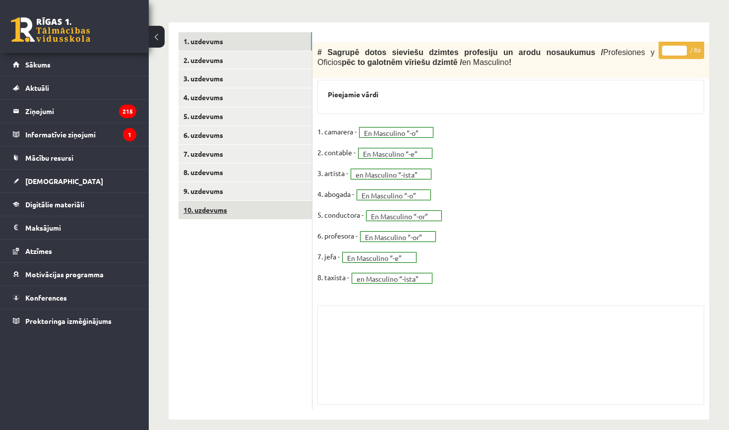
click at [195, 204] on link "10. uzdevums" at bounding box center [245, 210] width 133 height 18
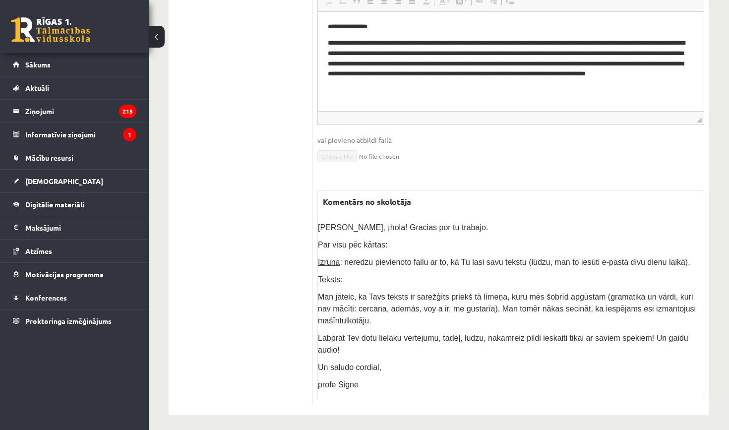
scroll to position [739, 0]
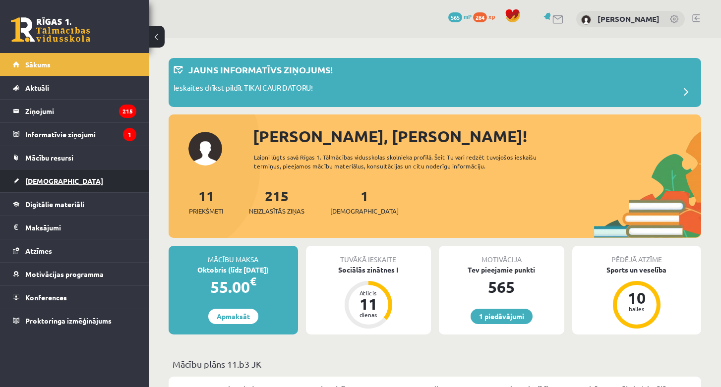
click at [49, 184] on span "[DEMOGRAPHIC_DATA]" at bounding box center [64, 181] width 78 height 9
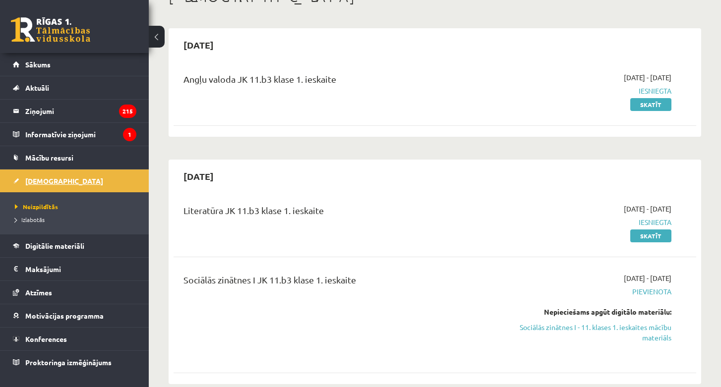
scroll to position [70, 0]
click at [28, 68] on link "Sākums" at bounding box center [74, 64] width 123 height 23
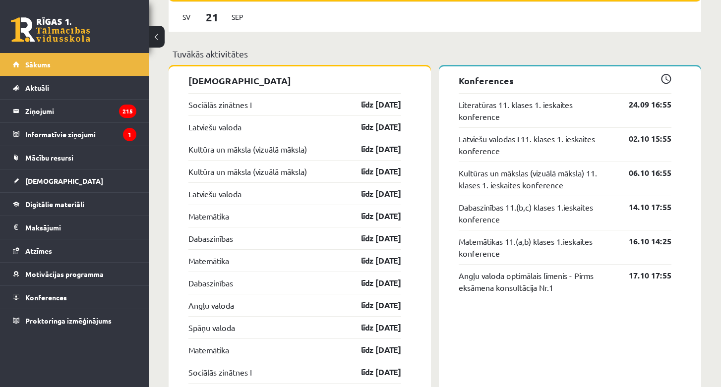
scroll to position [916, 0]
